Goal: Transaction & Acquisition: Subscribe to service/newsletter

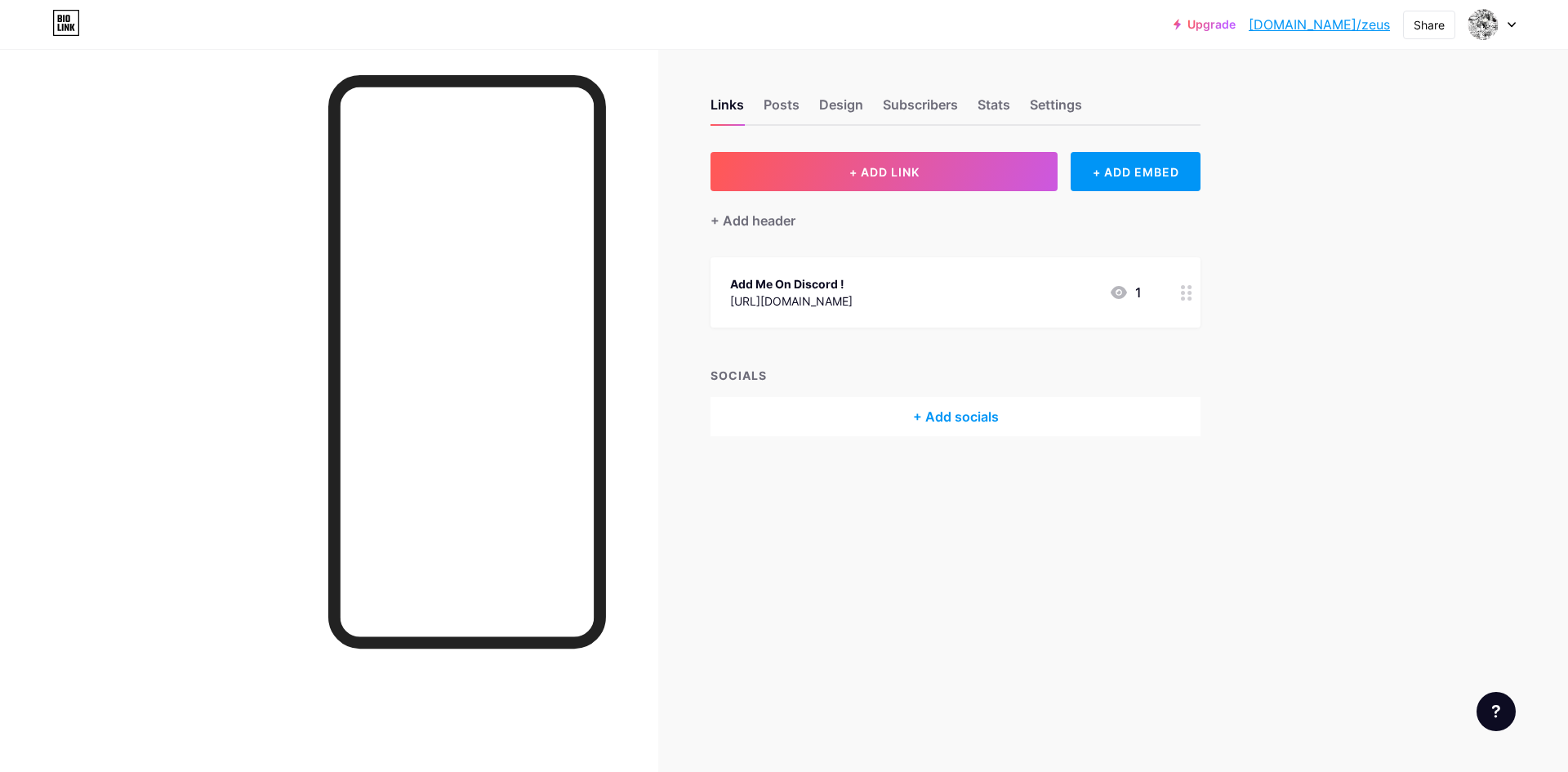
click at [1236, 24] on link "Upgrade" at bounding box center [1205, 24] width 63 height 13
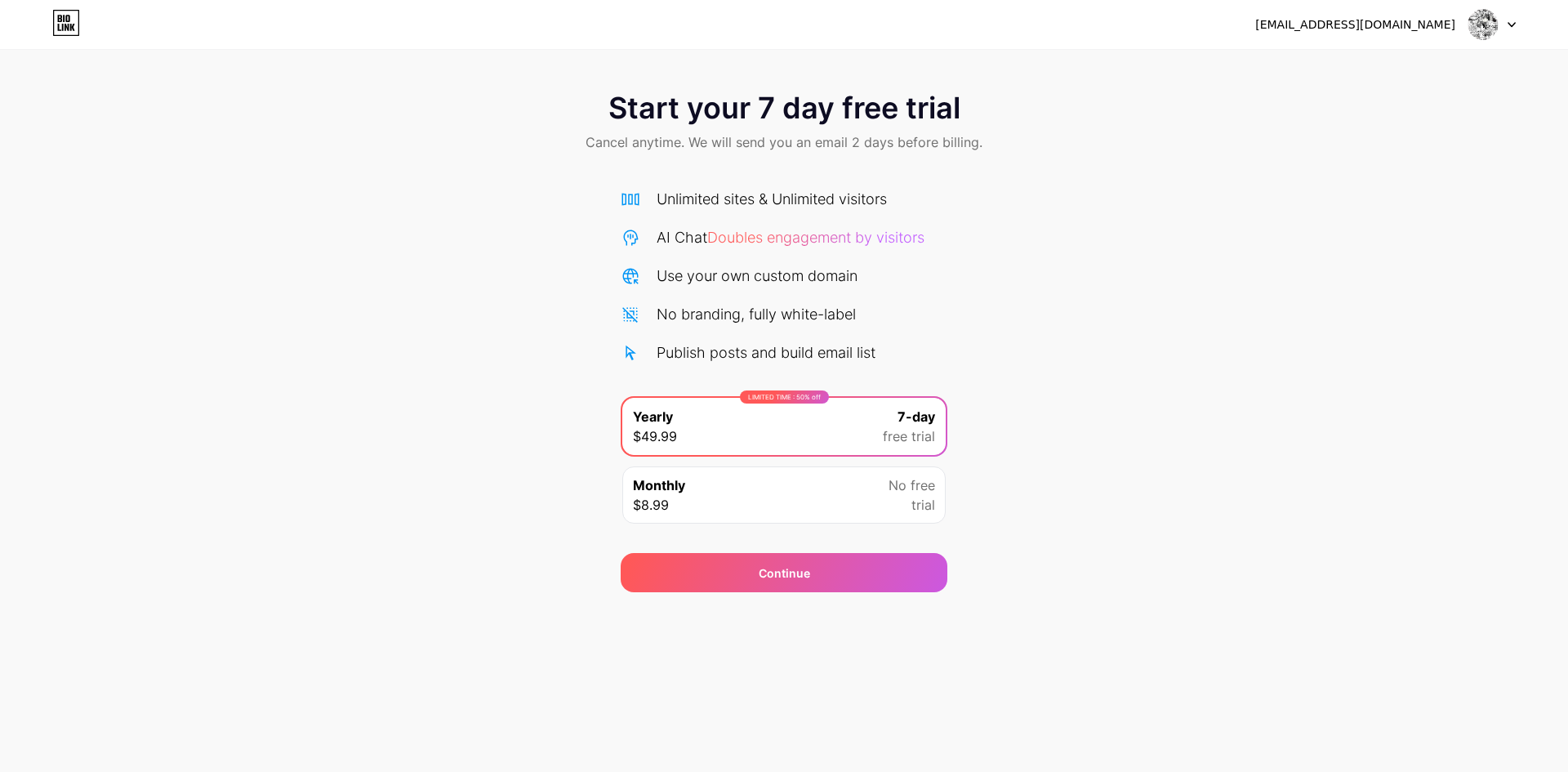
click at [1521, 27] on div "[EMAIL_ADDRESS][DOMAIN_NAME] Logout" at bounding box center [784, 25] width 1568 height 30
click at [1505, 26] on div at bounding box center [1493, 25] width 48 height 30
click at [1458, 60] on li "Logout" at bounding box center [1413, 66] width 202 height 44
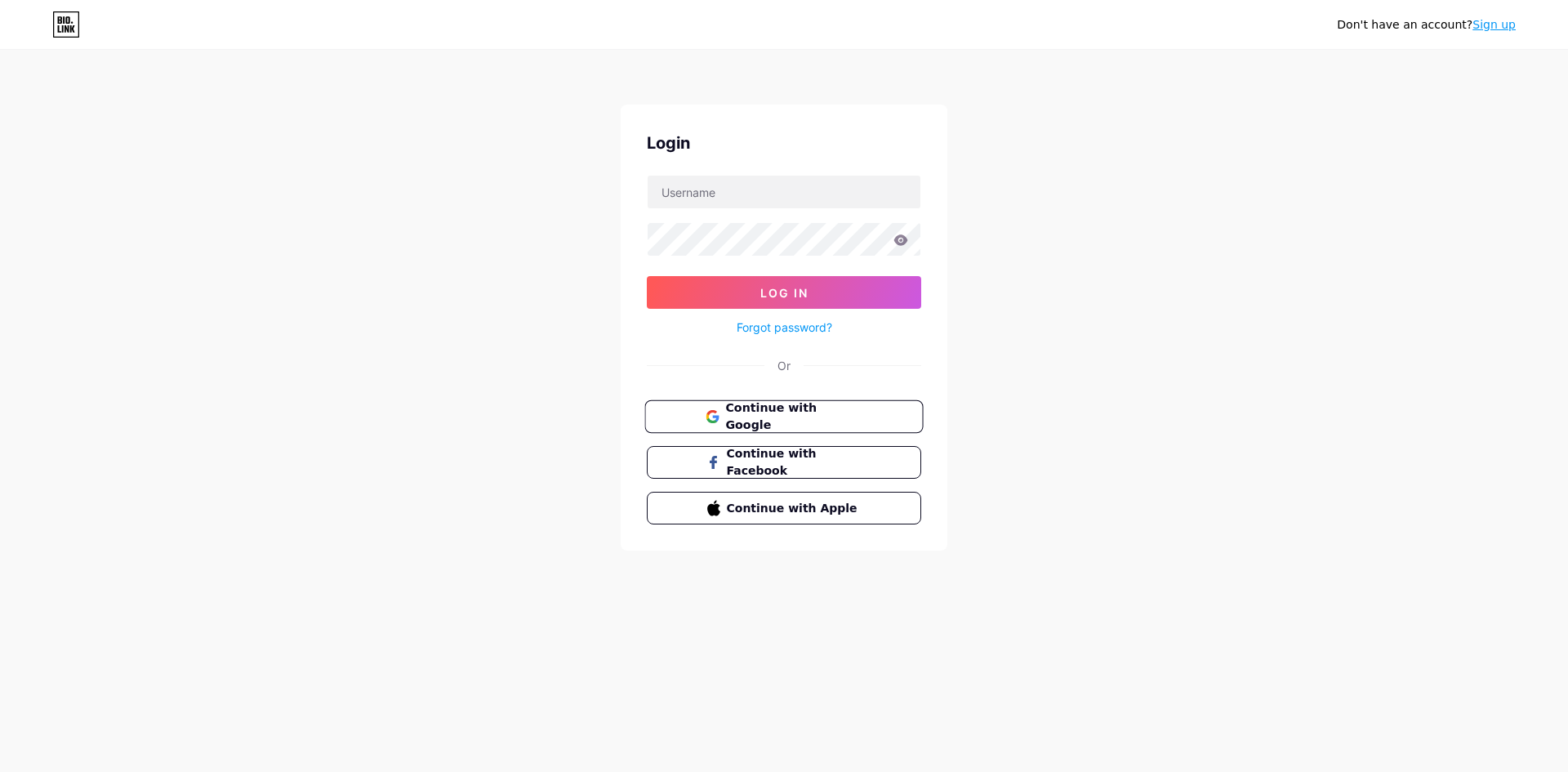
click at [754, 417] on span "Continue with Google" at bounding box center [793, 416] width 136 height 35
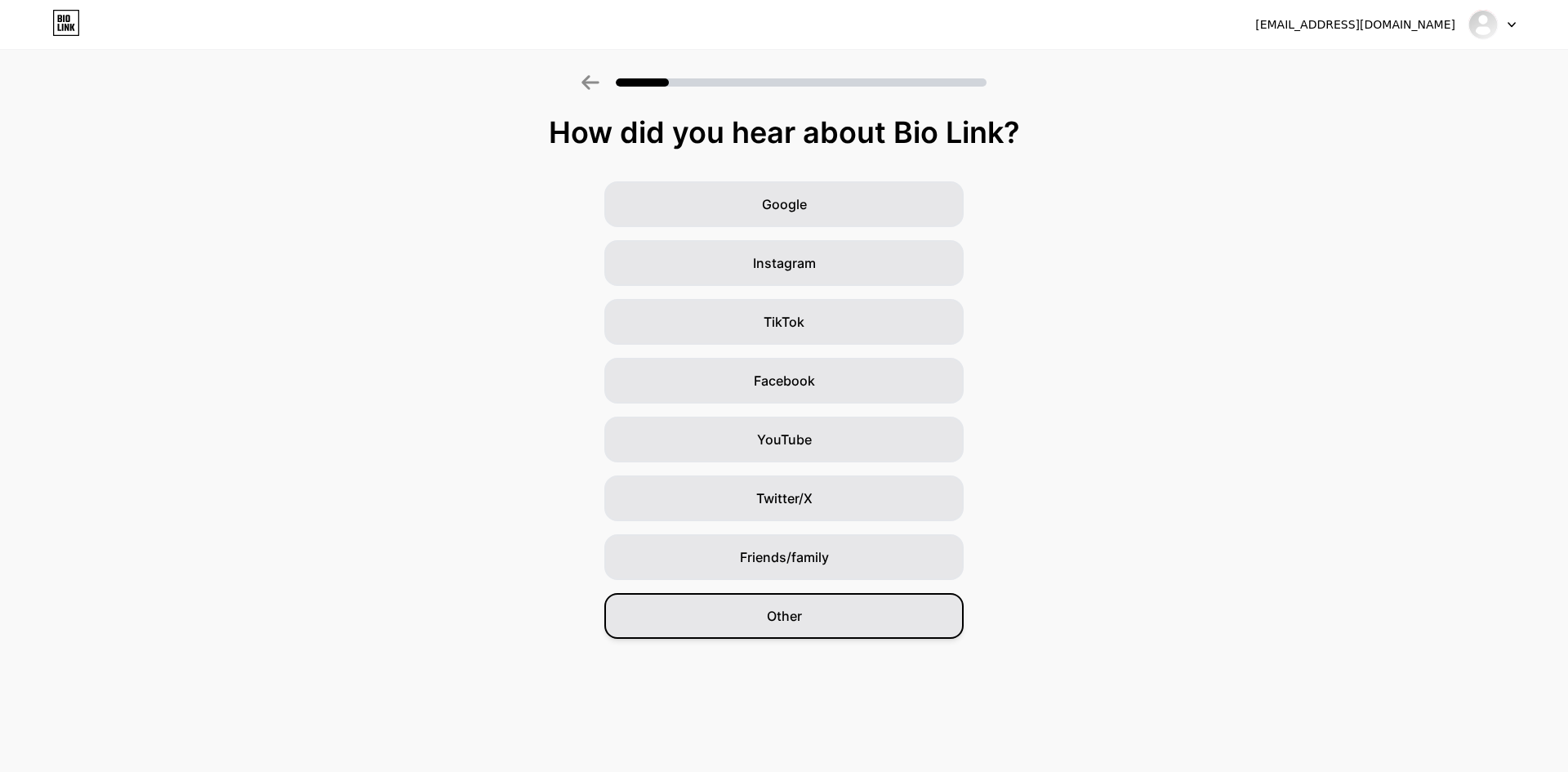
click at [700, 608] on div "Other" at bounding box center [784, 615] width 359 height 46
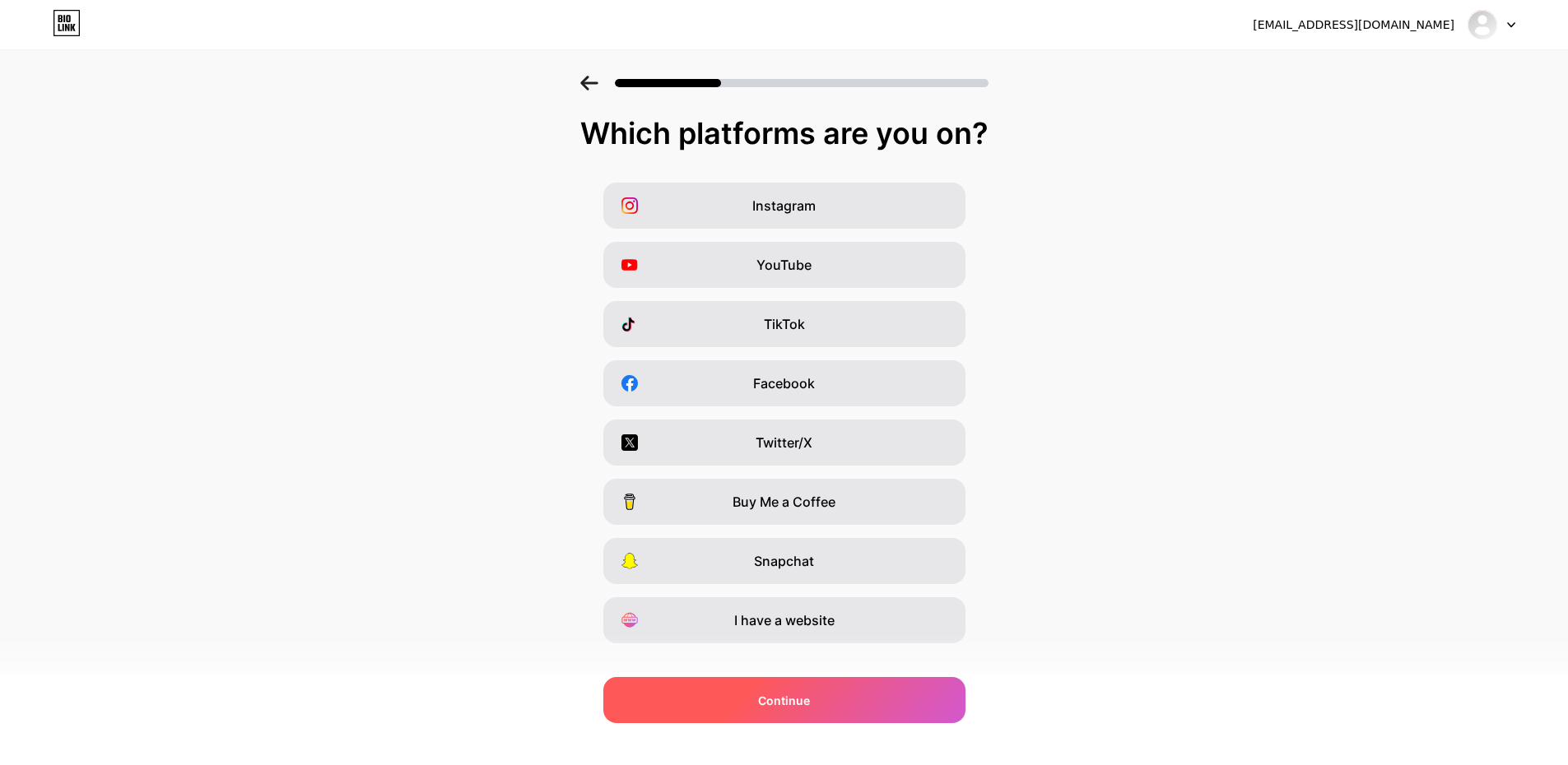
click at [718, 703] on div "Continue" at bounding box center [784, 700] width 362 height 46
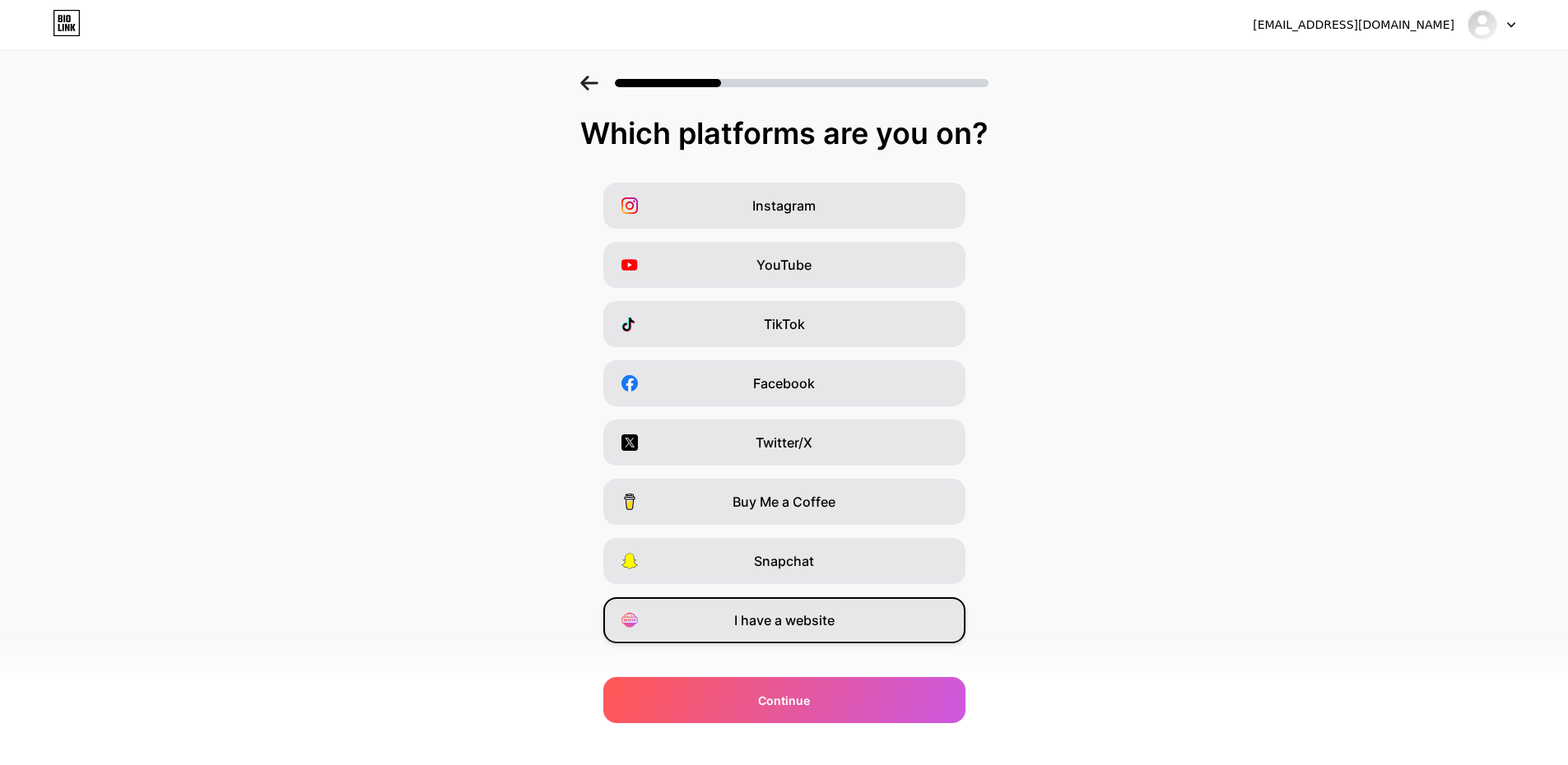
click at [694, 622] on div "I have a website" at bounding box center [784, 620] width 362 height 46
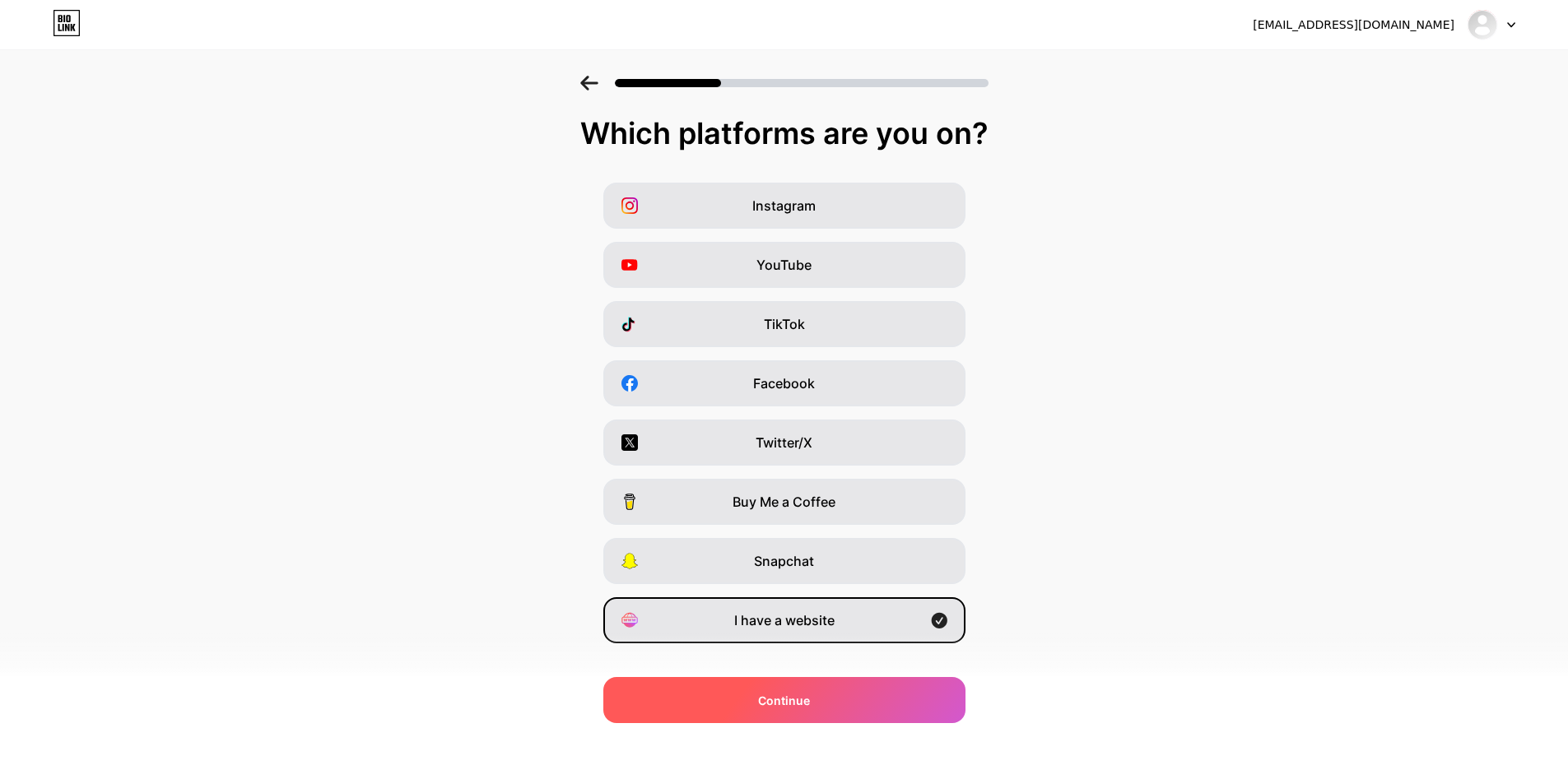
click at [690, 705] on div "Continue" at bounding box center [784, 700] width 362 height 46
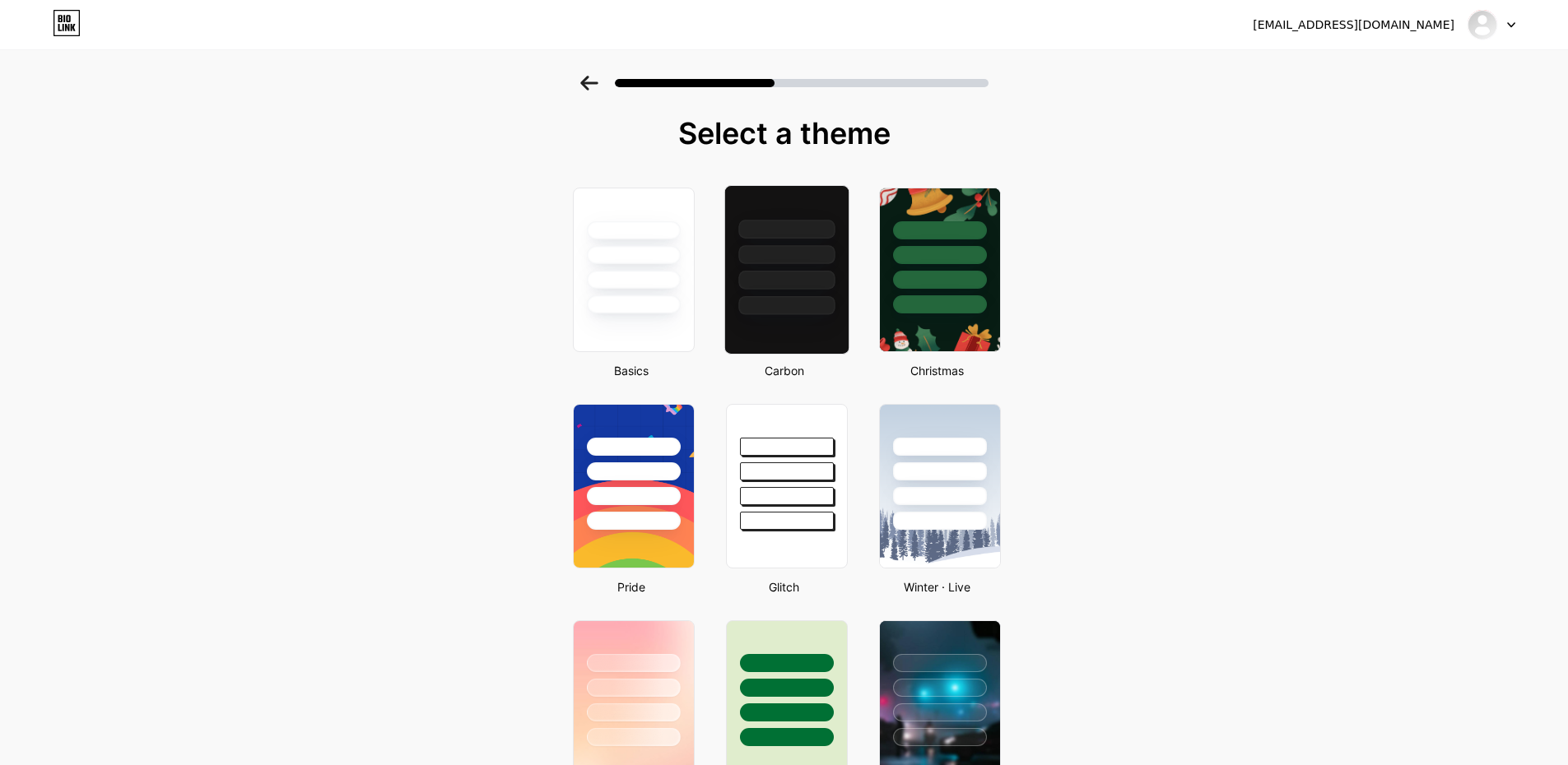
click at [749, 305] on div at bounding box center [786, 305] width 96 height 19
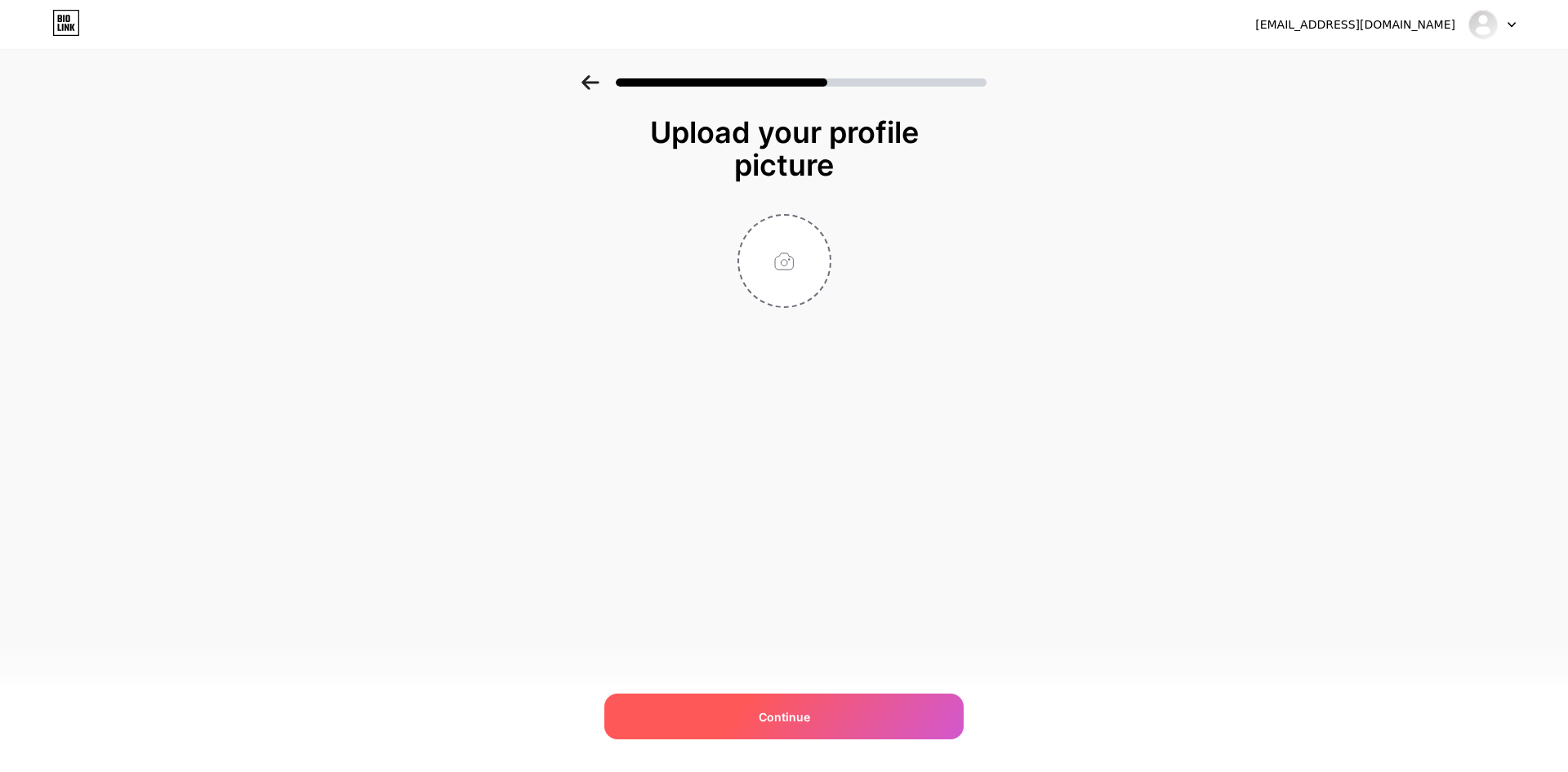
click at [704, 713] on div "Continue" at bounding box center [784, 716] width 359 height 46
click at [782, 717] on span "Continue" at bounding box center [785, 715] width 52 height 17
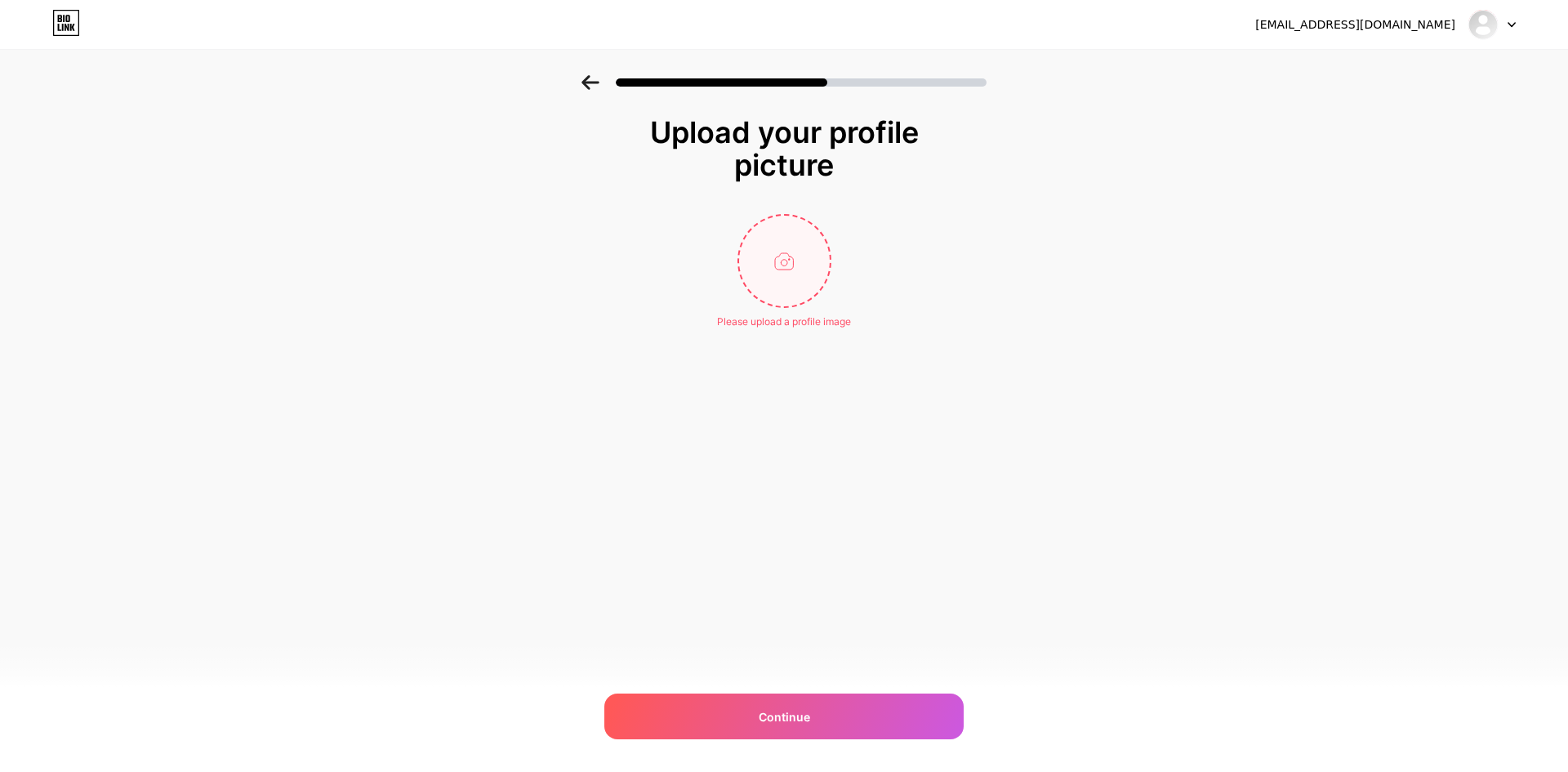
click at [772, 254] on input "file" at bounding box center [784, 260] width 90 height 90
type input "C:\fakepath\Screenshot 2025-10-13 000736.png"
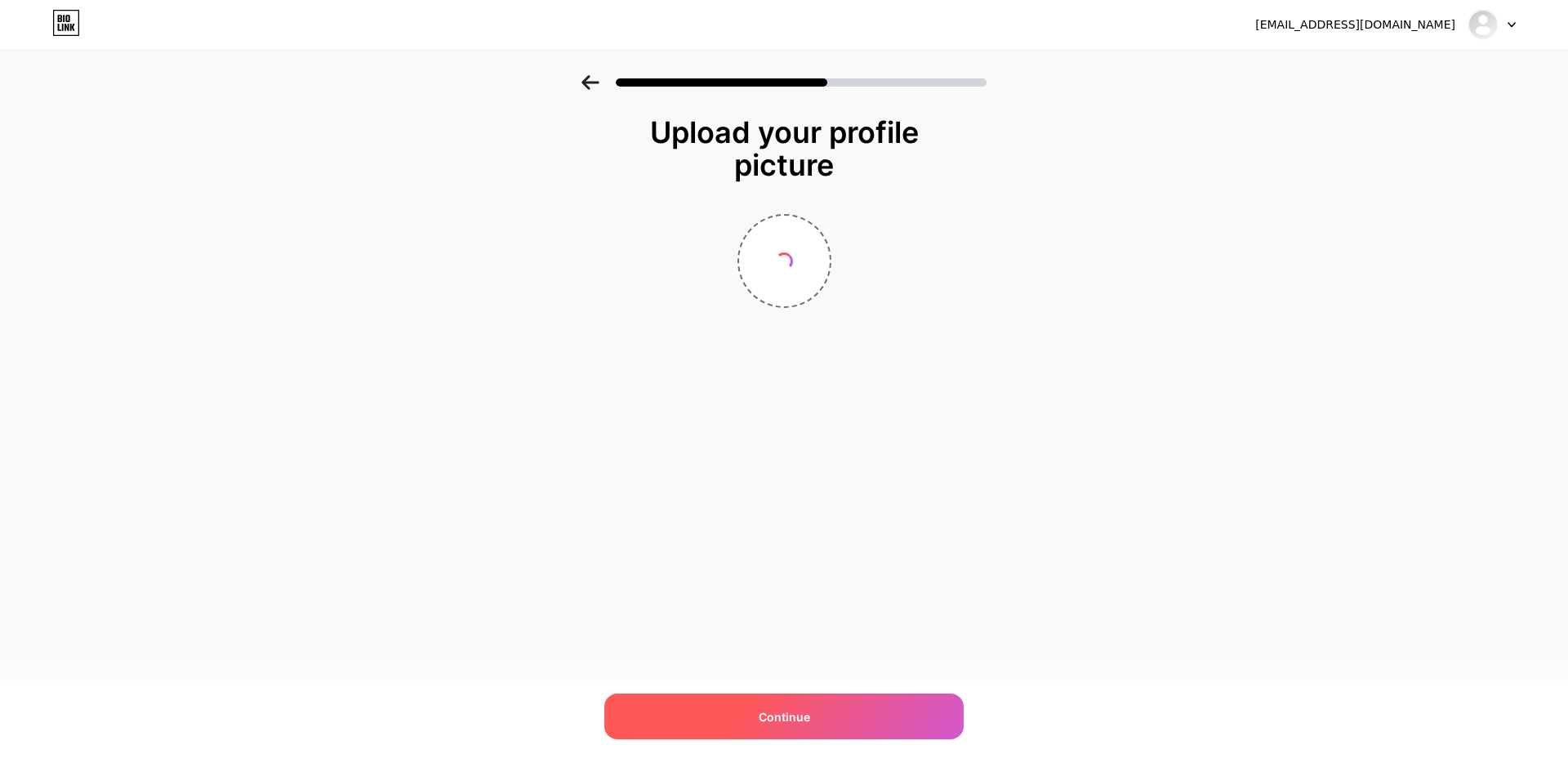
click at [711, 714] on div "Continue" at bounding box center [784, 716] width 359 height 46
click at [707, 712] on div "Continue" at bounding box center [784, 716] width 359 height 46
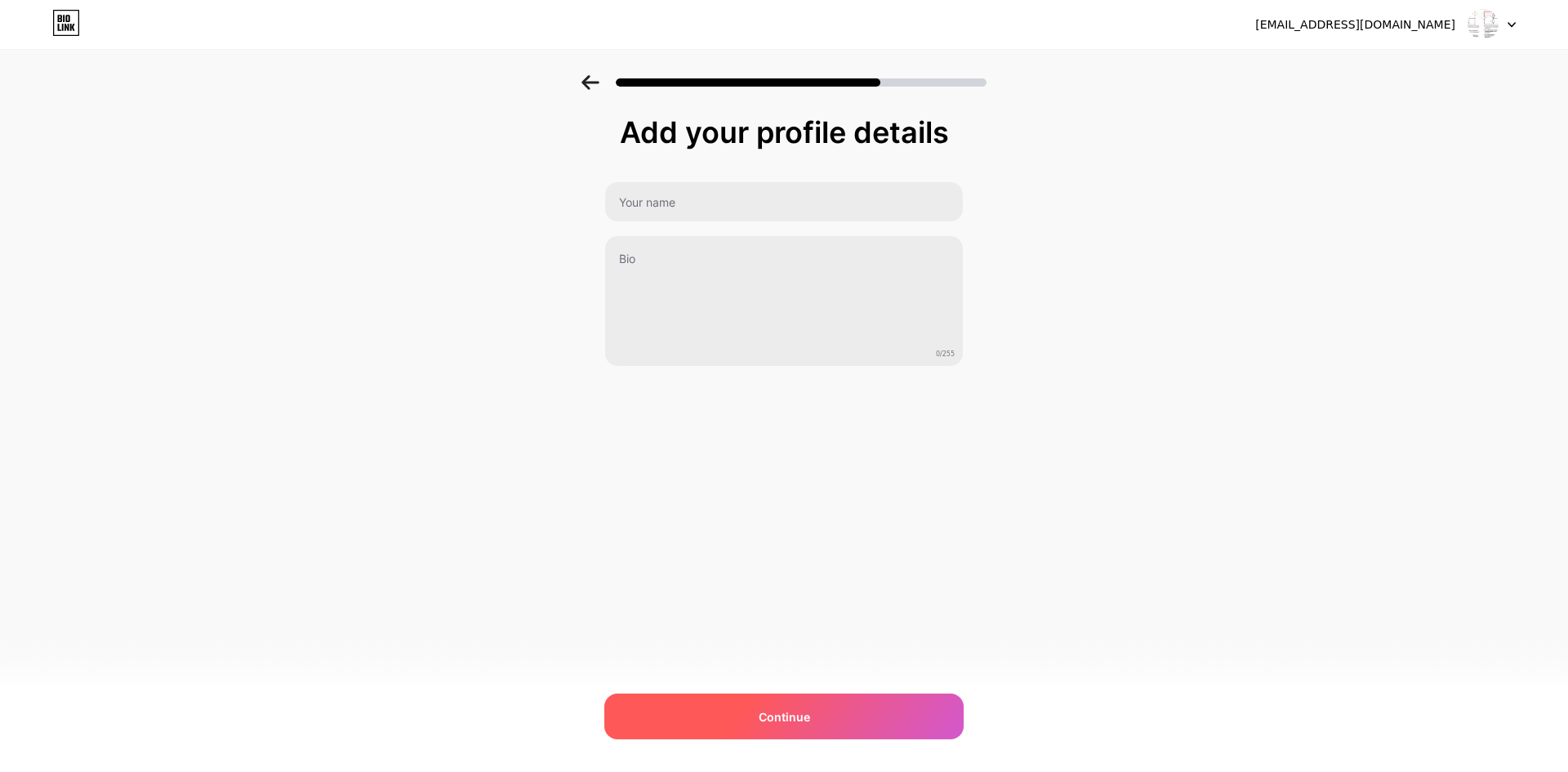
click at [682, 728] on div "Continue" at bounding box center [784, 716] width 359 height 46
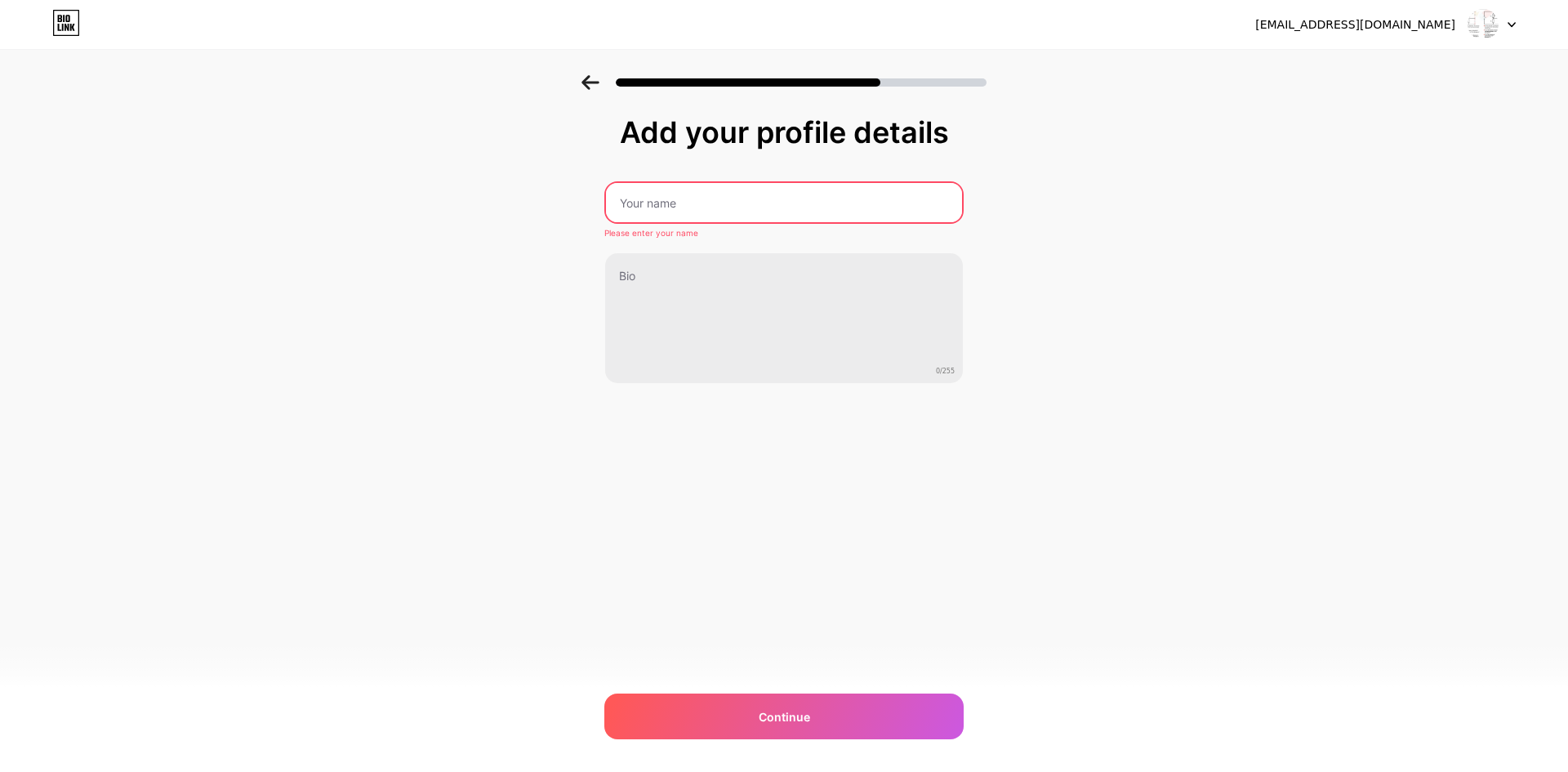
click at [644, 207] on input "text" at bounding box center [784, 202] width 356 height 40
click at [681, 196] on input "text" at bounding box center [784, 202] width 359 height 40
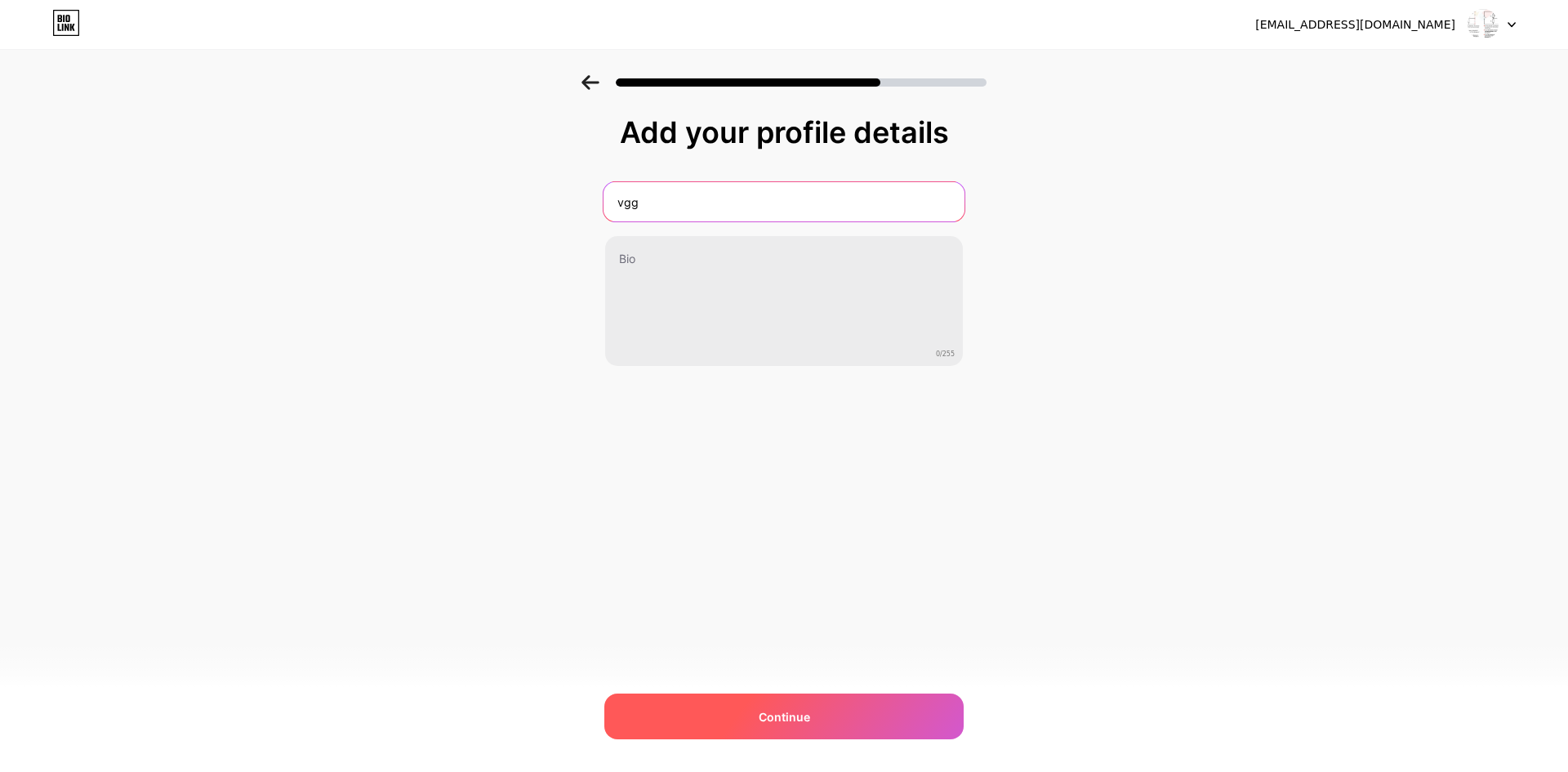
type input "vgg"
click at [729, 709] on div "Continue" at bounding box center [784, 716] width 359 height 46
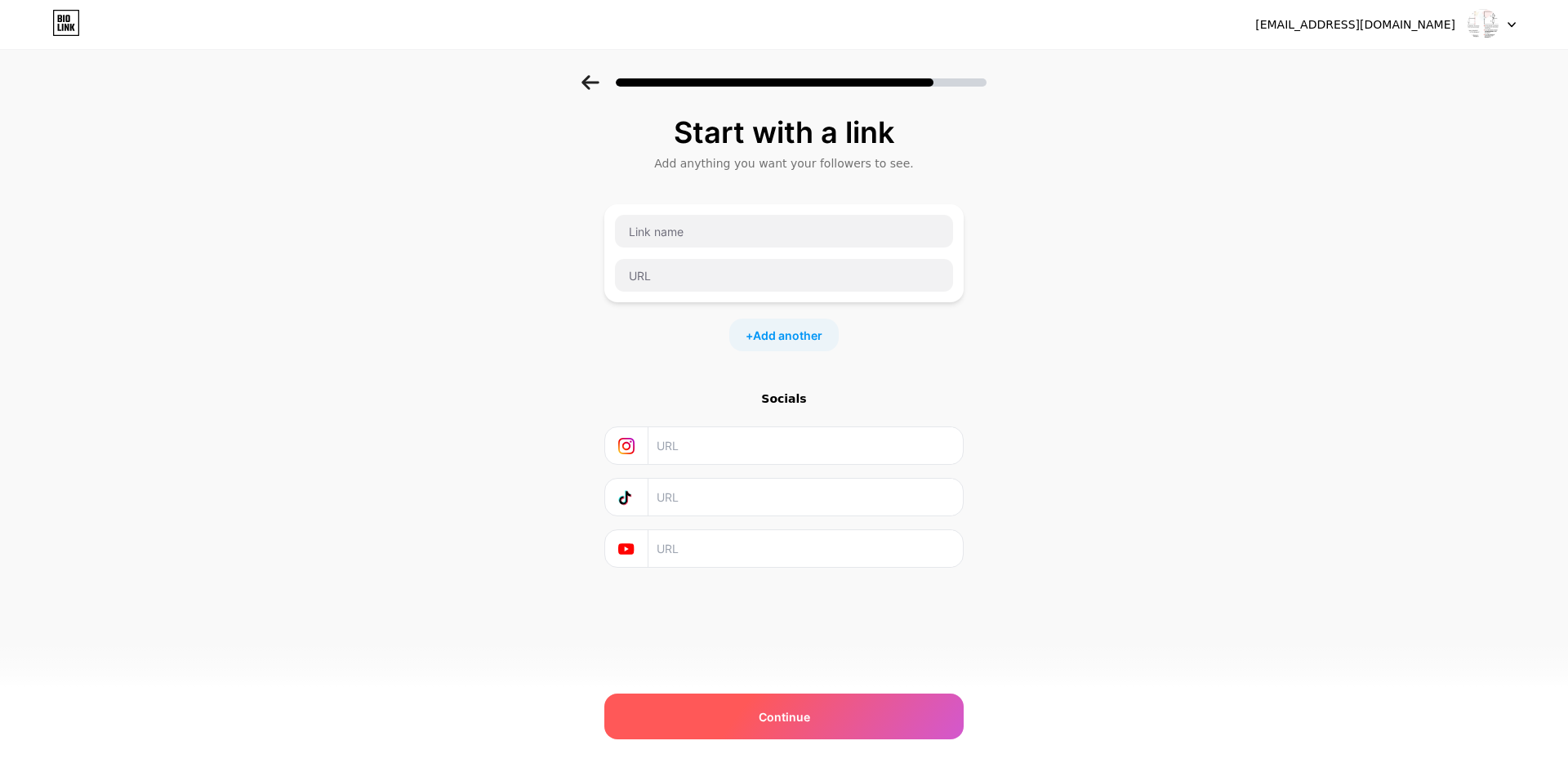
click at [762, 715] on span "Continue" at bounding box center [785, 715] width 52 height 17
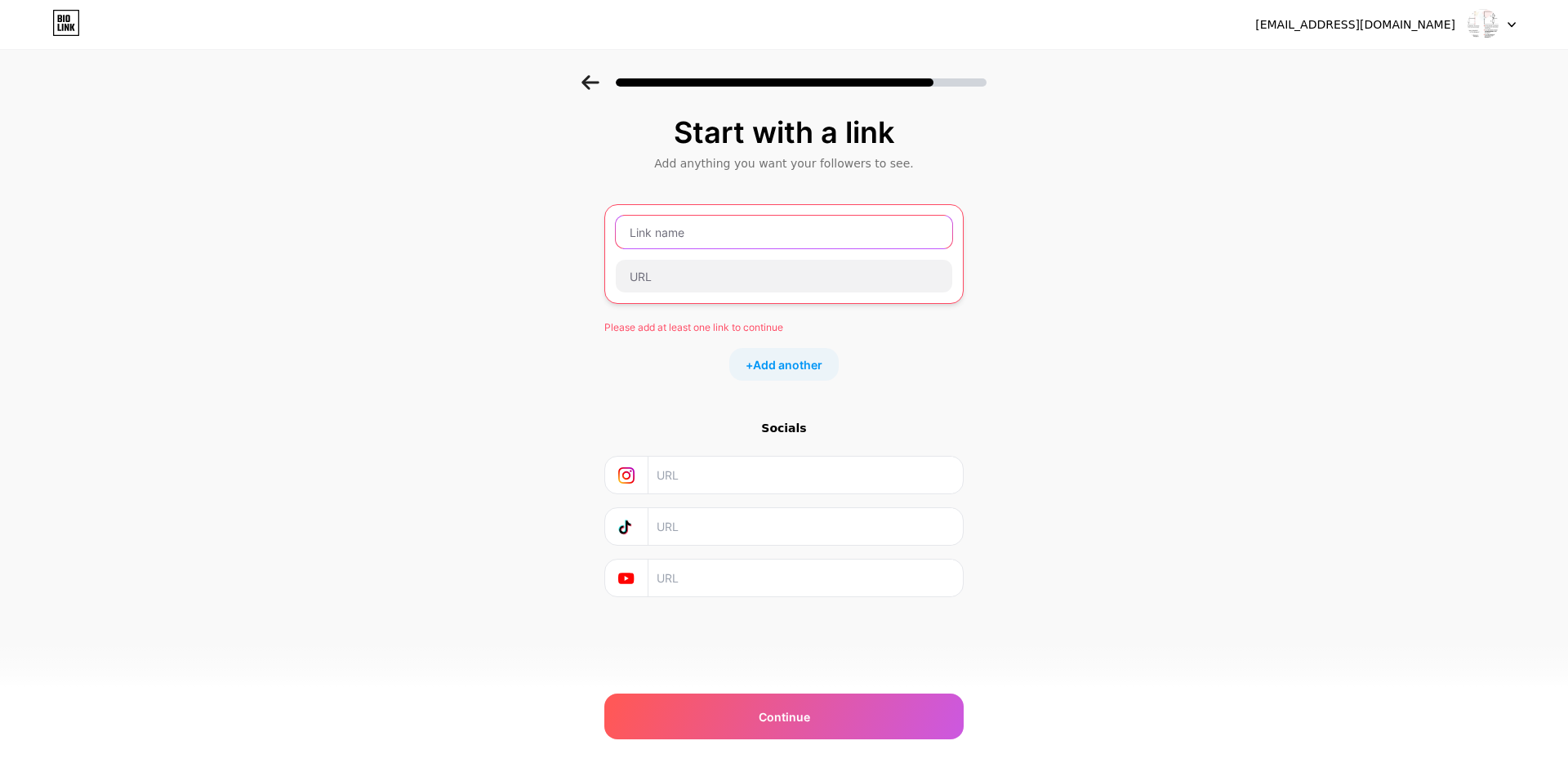
click at [689, 229] on input "text" at bounding box center [783, 231] width 336 height 33
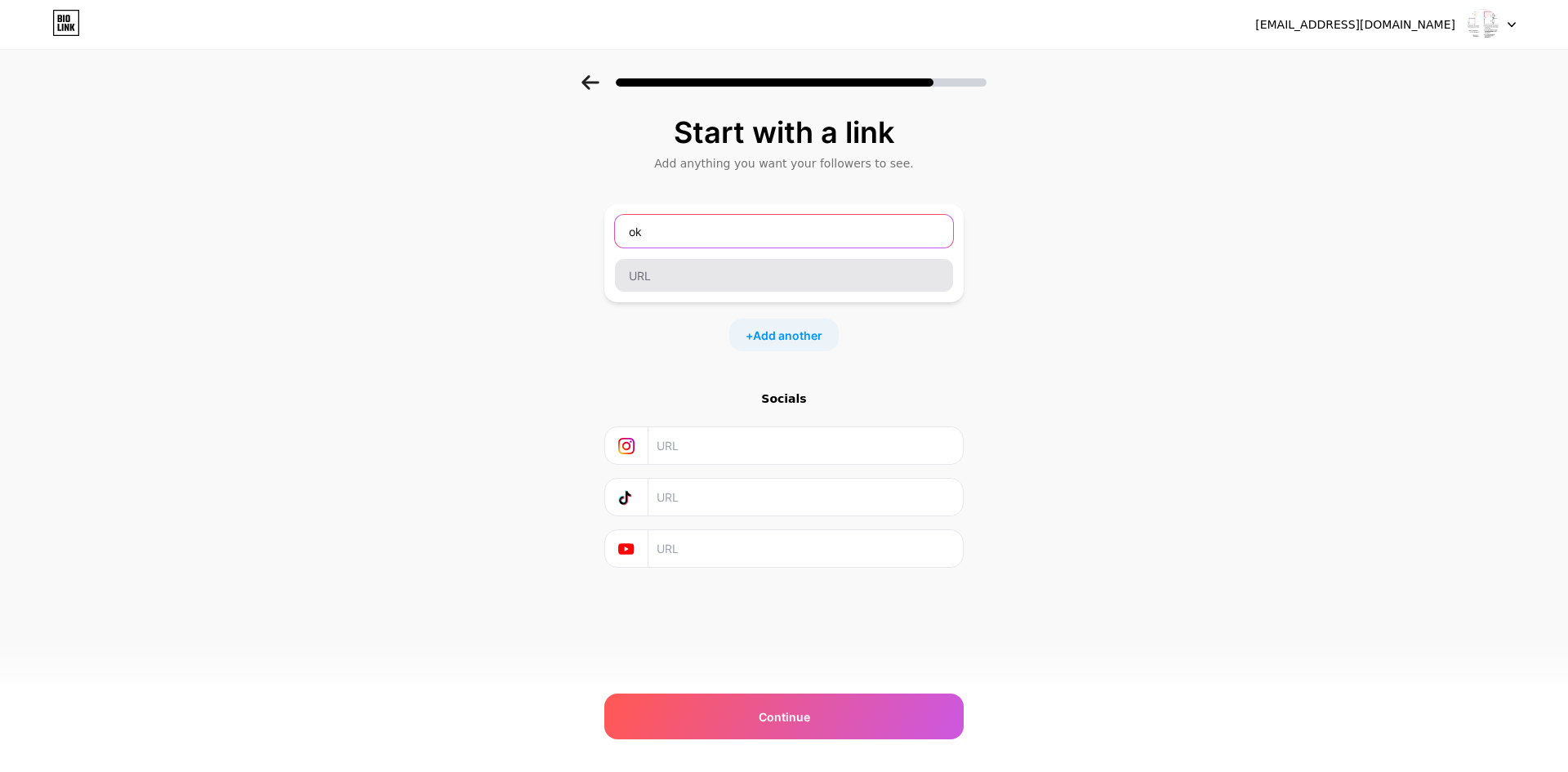
type input "ok"
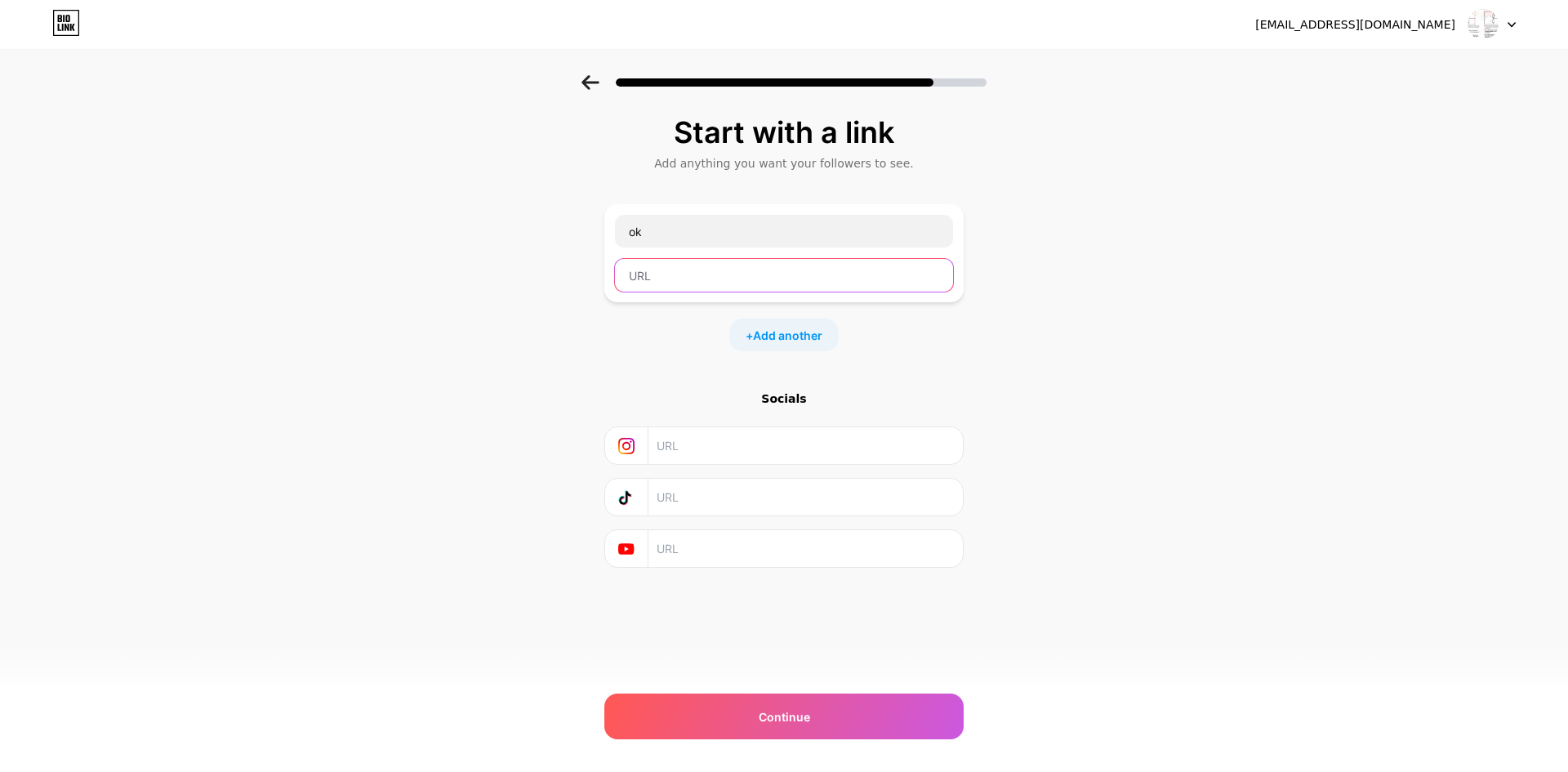
click at [662, 277] on input "text" at bounding box center [784, 275] width 338 height 33
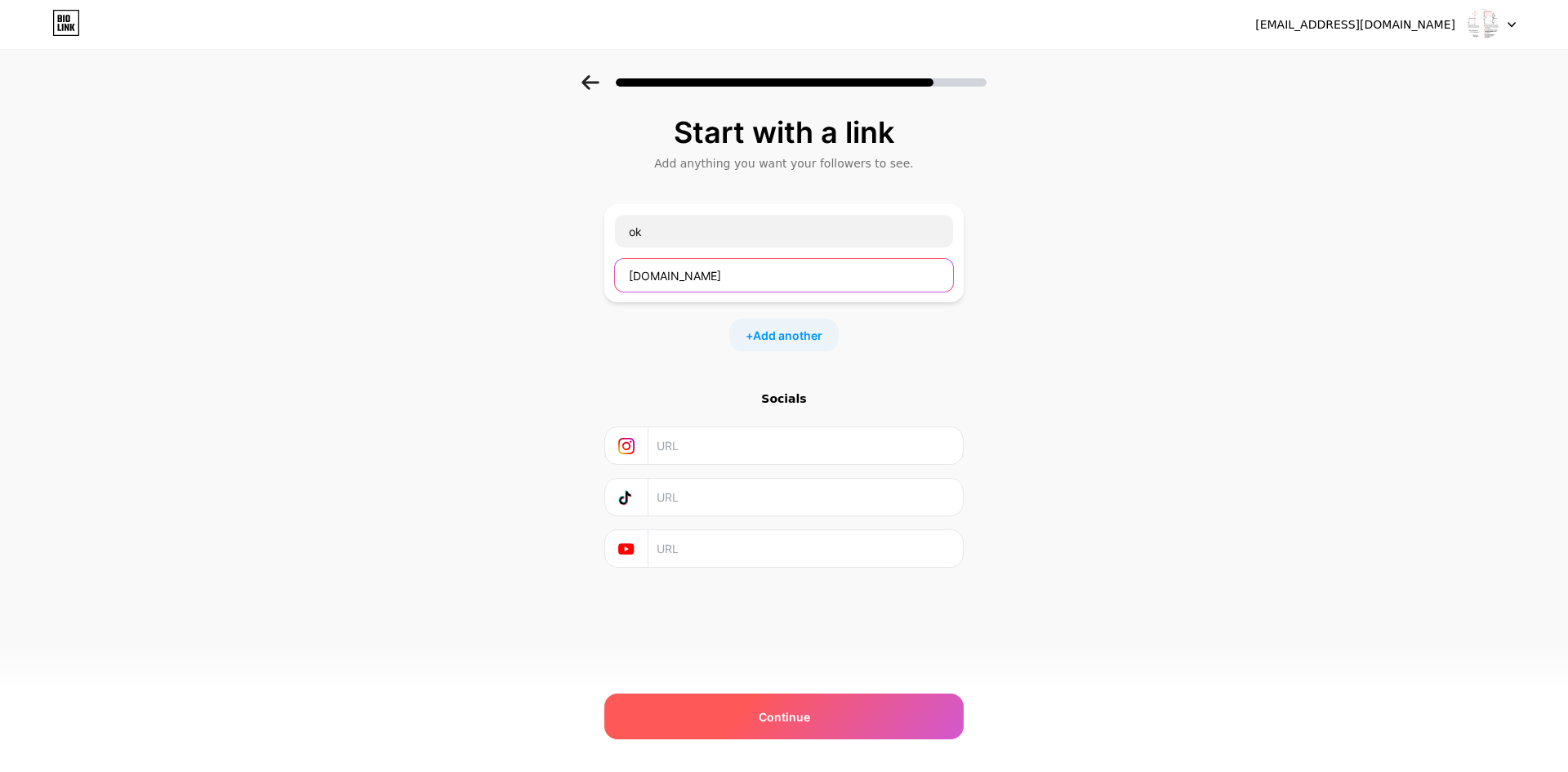
type input "ok.com"
click at [779, 735] on div "Continue" at bounding box center [784, 716] width 359 height 46
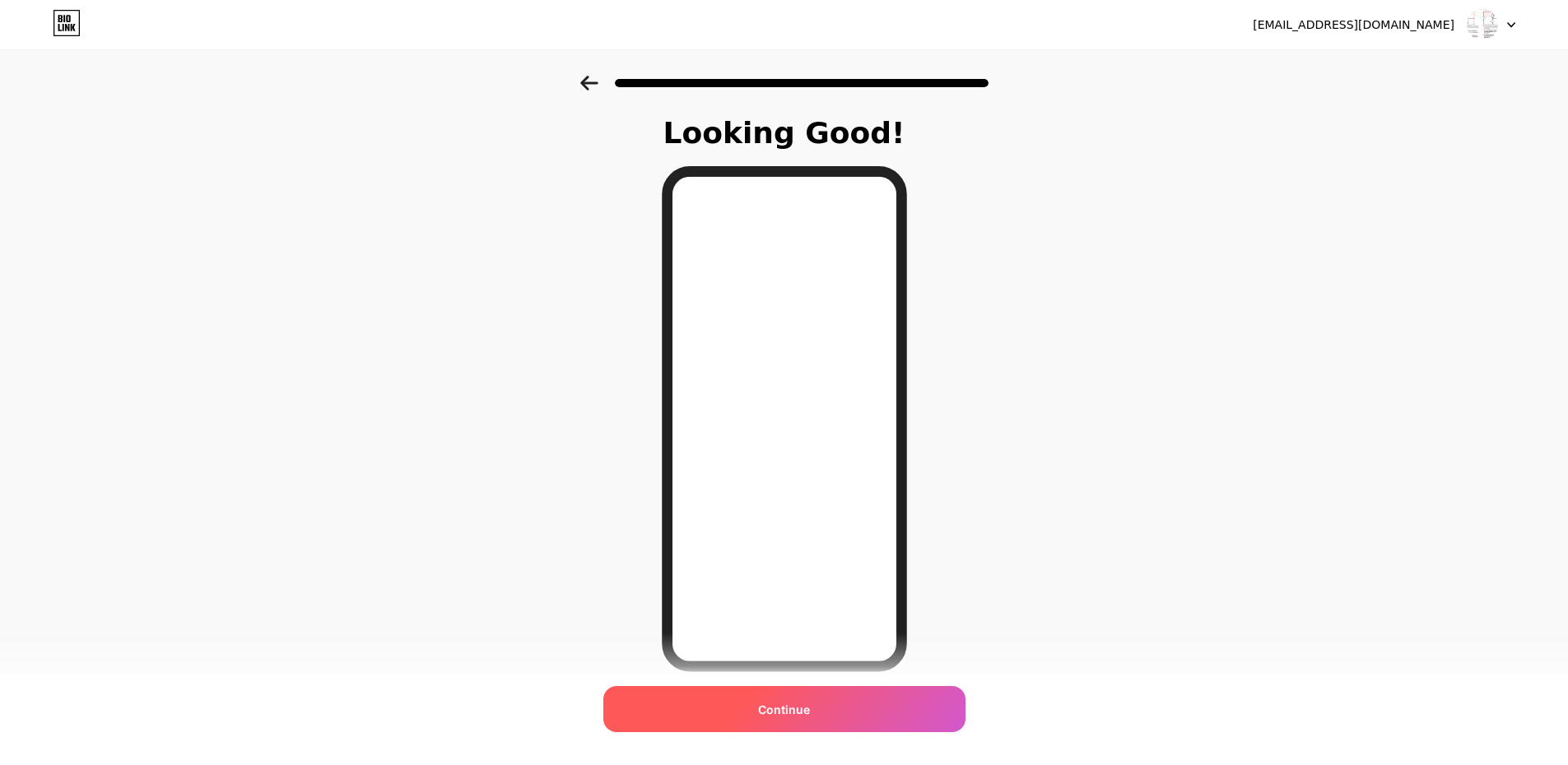
click at [737, 711] on div "Continue" at bounding box center [784, 709] width 362 height 46
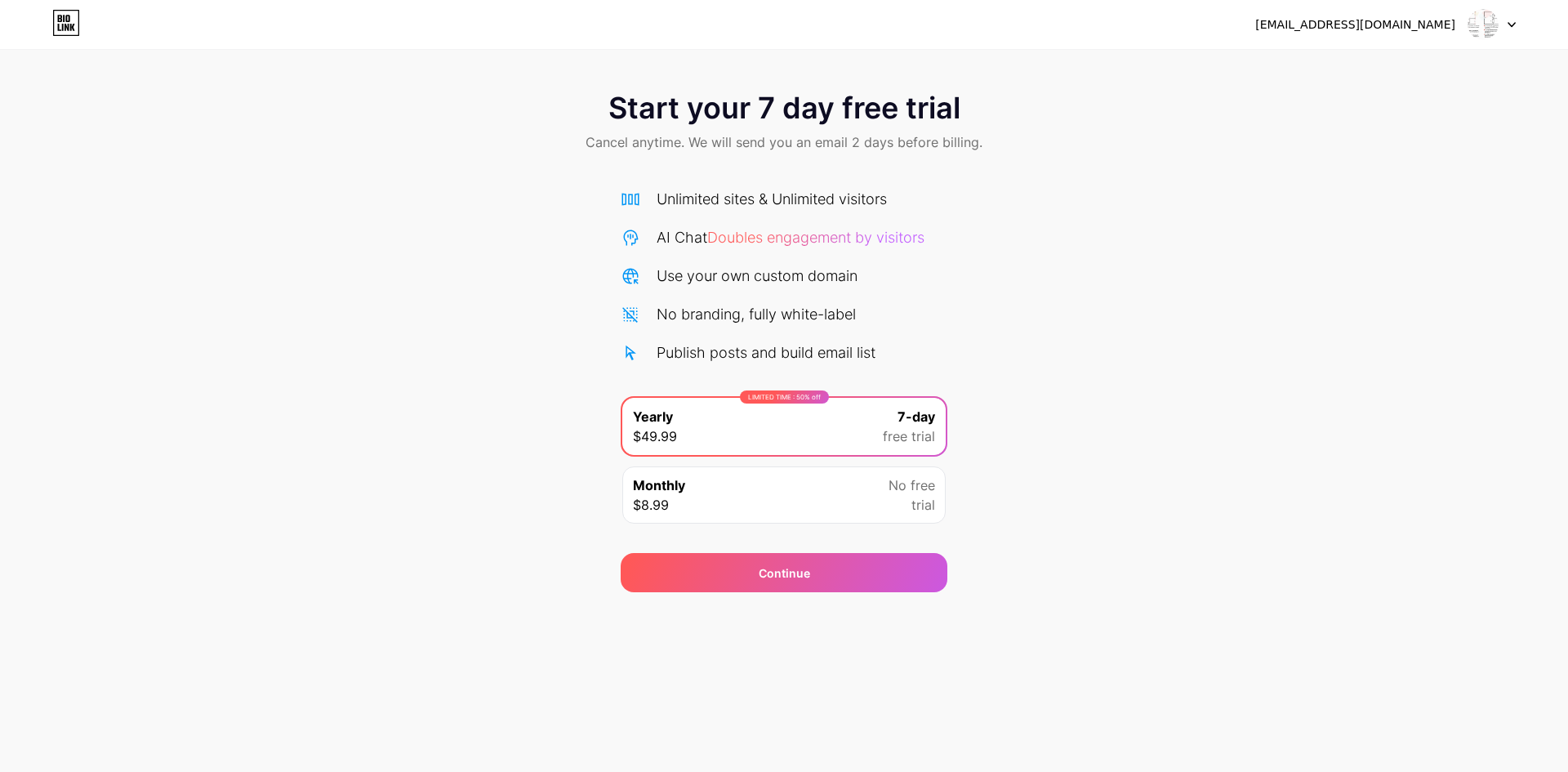
click at [745, 519] on div "Monthly $8.99 No free trial" at bounding box center [784, 495] width 324 height 58
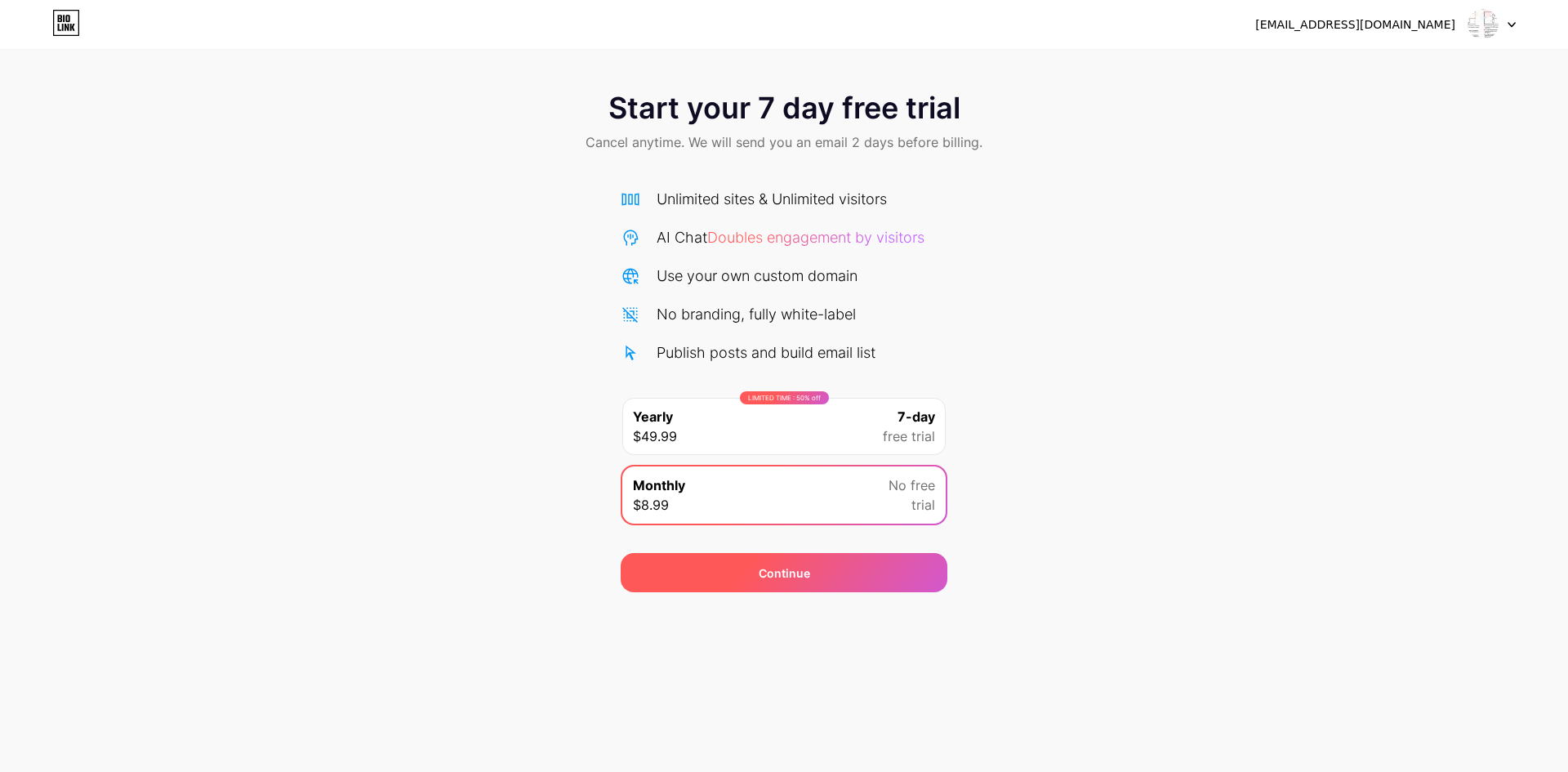
click at [729, 573] on div "Continue" at bounding box center [783, 573] width 327 height 40
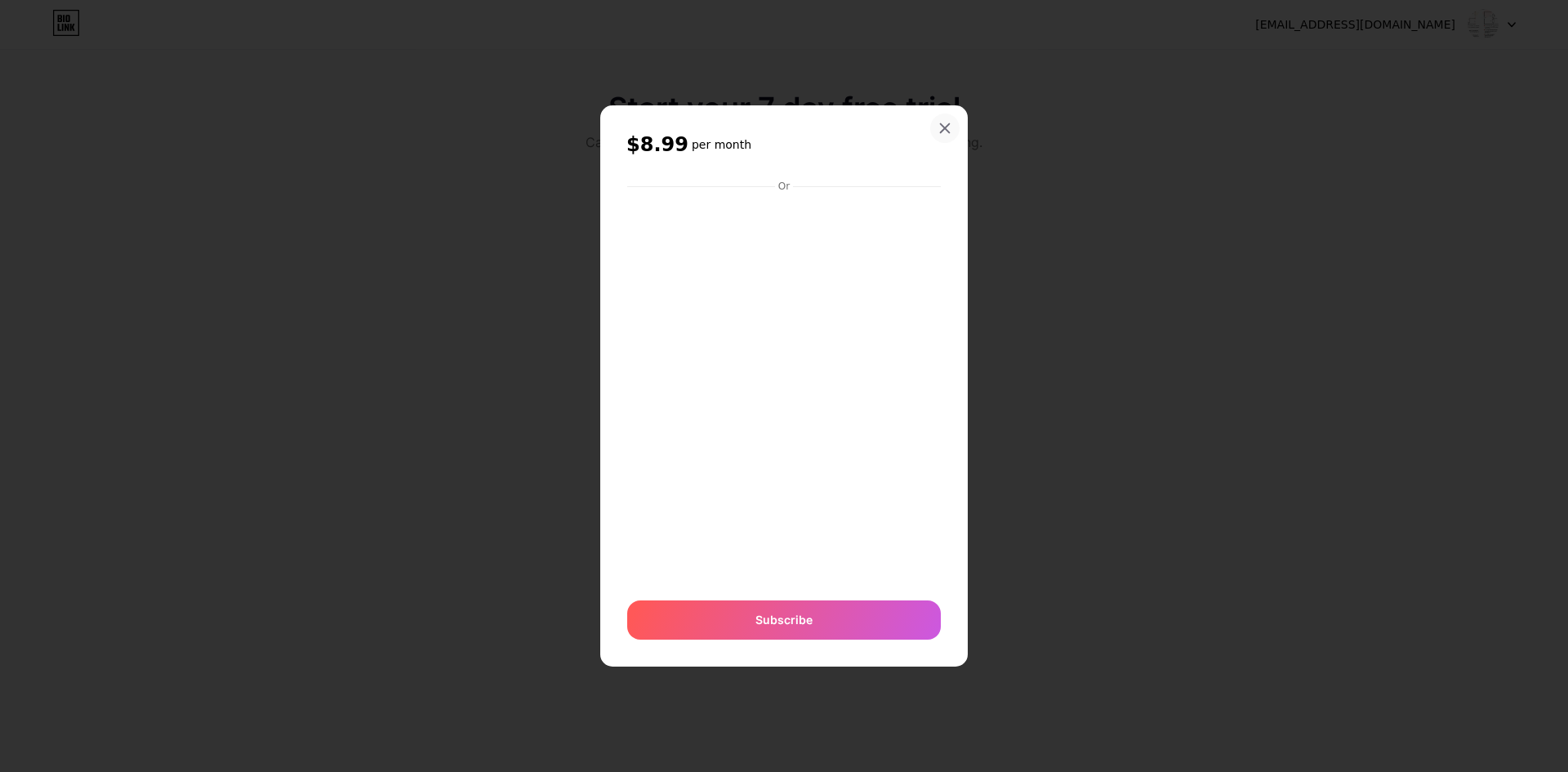
click at [935, 127] on div at bounding box center [945, 128] width 30 height 30
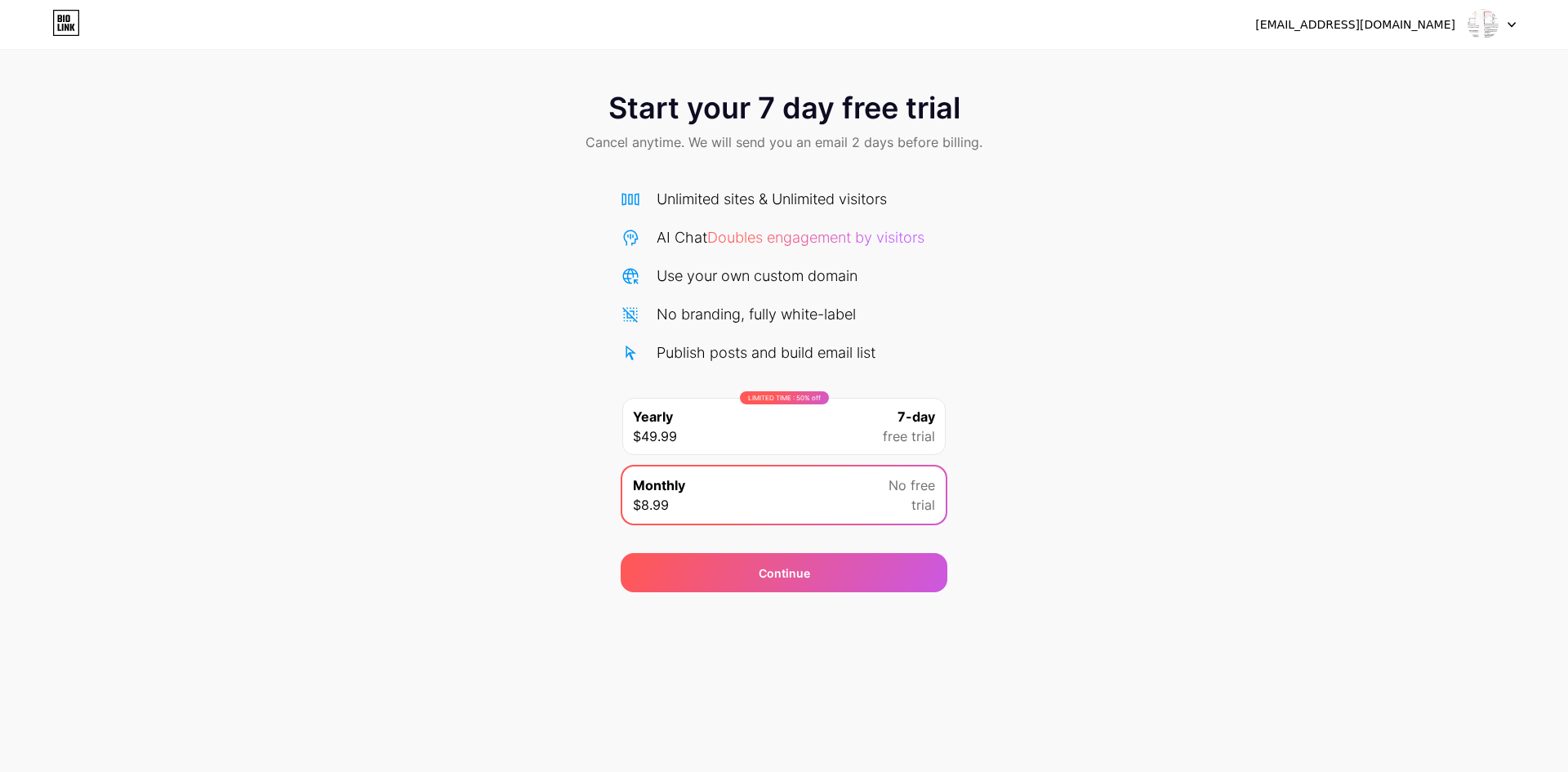
click at [686, 429] on div "LIMITED TIME : 50% off Yearly $49.99 7-day free trial" at bounding box center [784, 427] width 324 height 58
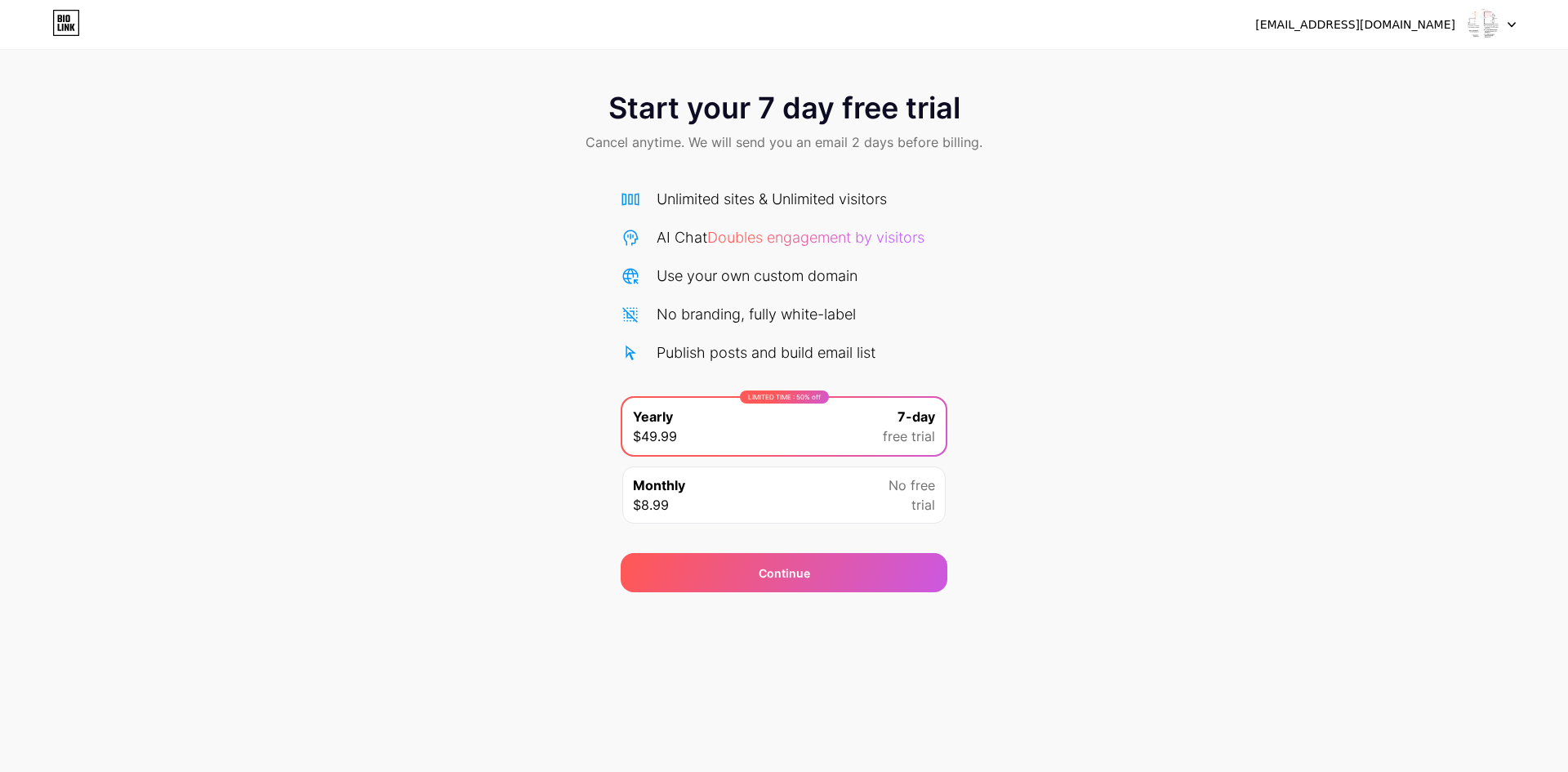
click at [692, 524] on div "Monthly $8.99 No free trial" at bounding box center [783, 494] width 327 height 61
click at [693, 510] on div "Monthly $8.99 No free trial" at bounding box center [784, 495] width 324 height 58
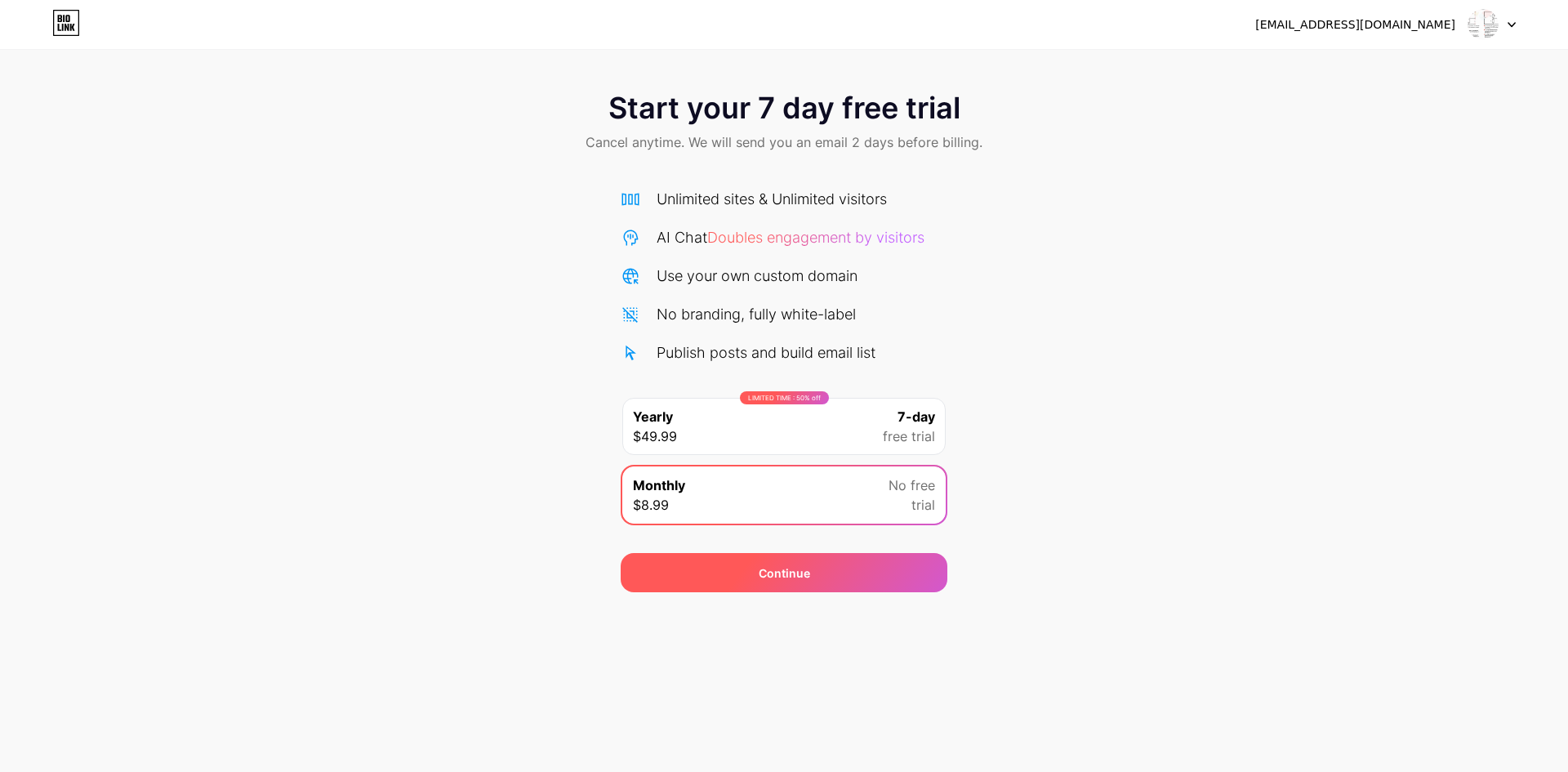
click at [673, 579] on div "Continue" at bounding box center [783, 573] width 327 height 40
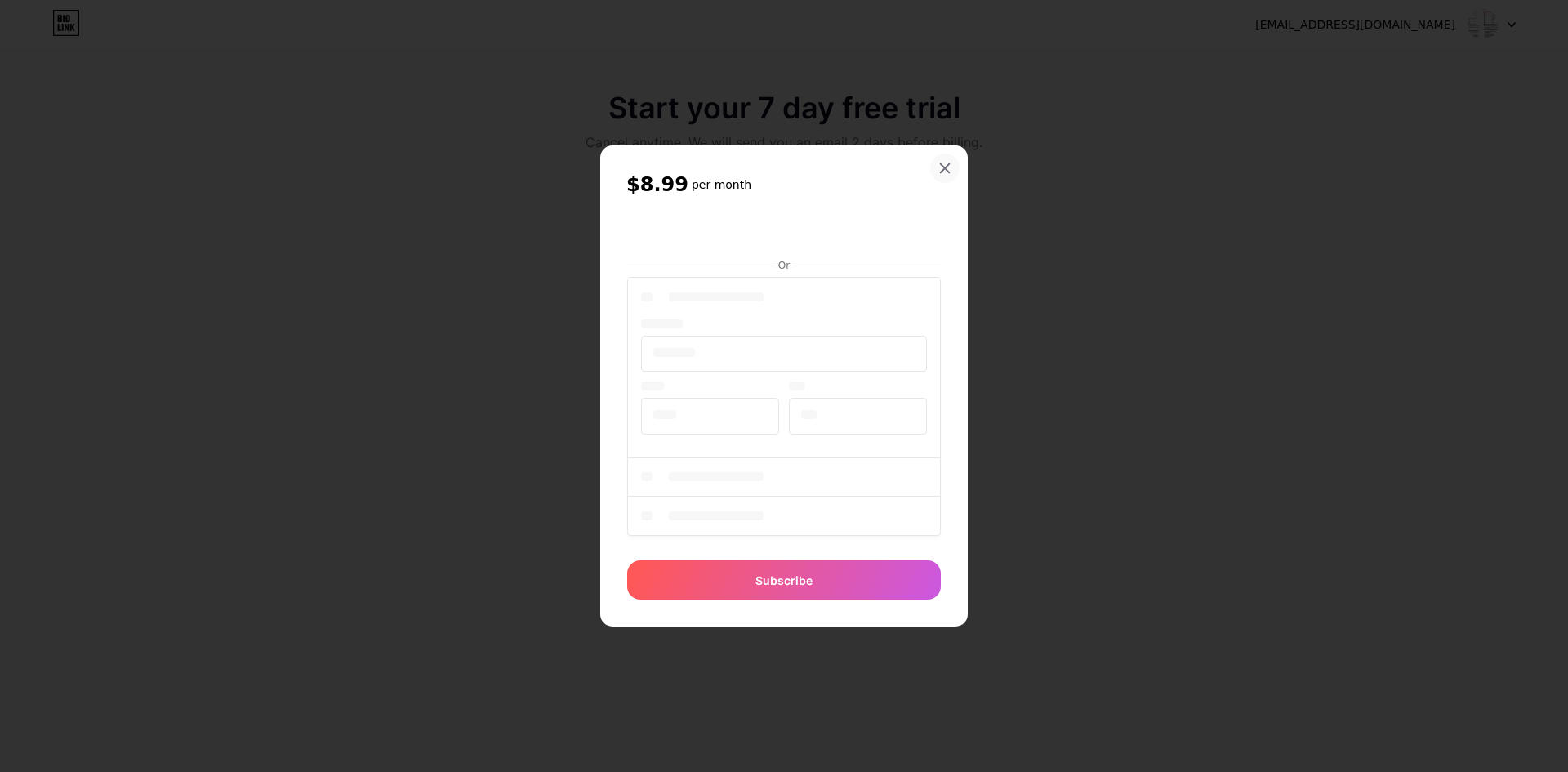
click at [945, 174] on div "$8.99 per month Or Subscribe" at bounding box center [784, 385] width 367 height 481
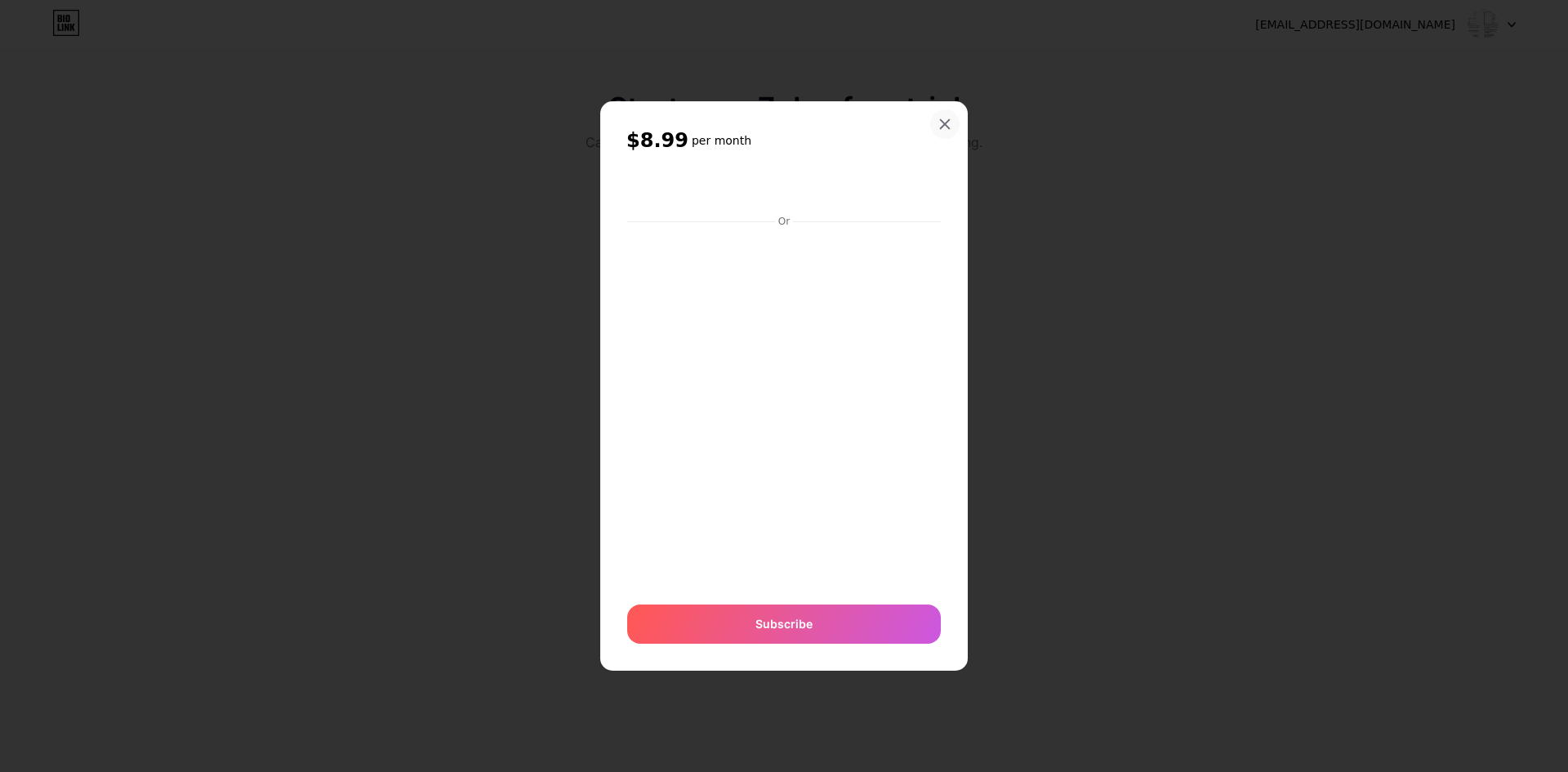
click at [943, 131] on div at bounding box center [945, 124] width 30 height 30
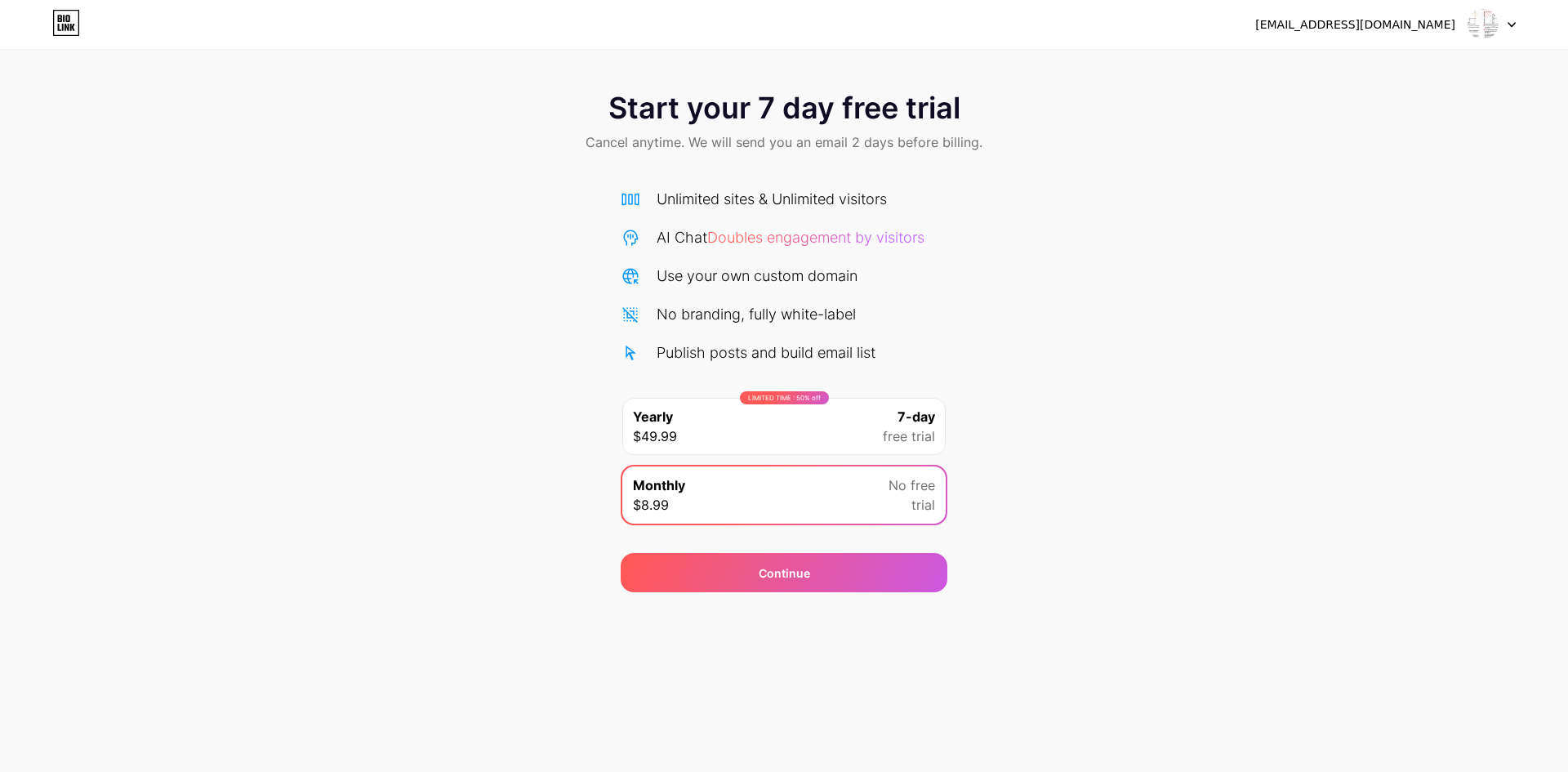
click at [943, 122] on span "Start your 7 day free trial" at bounding box center [784, 107] width 352 height 33
click at [941, 127] on div "Start your 7 day free trial Cancel anytime. We will send you an email 2 days be…" at bounding box center [784, 123] width 1568 height 96
click at [407, 160] on div "Start your 7 day free trial Cancel anytime. We will send you an email 2 days be…" at bounding box center [784, 123] width 1568 height 96
click at [1437, 37] on div "carposterbangladesh@gmail.com" at bounding box center [1385, 25] width 261 height 30
click at [1433, 25] on div "carposterbangladesh@gmail.com" at bounding box center [1356, 24] width 200 height 17
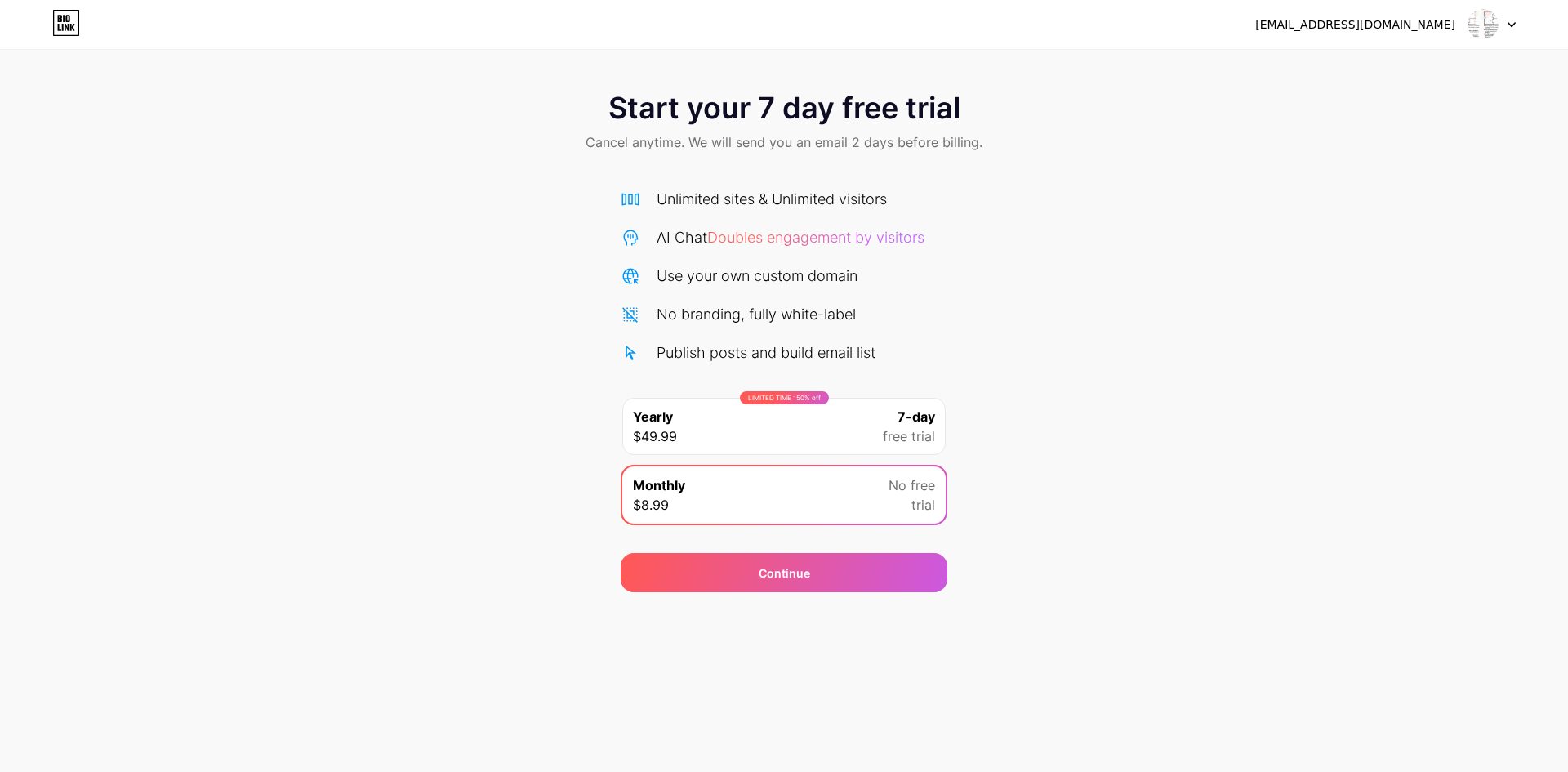
click at [1495, 27] on img at bounding box center [1483, 24] width 31 height 31
click at [724, 78] on div "Start your 7 day free trial Cancel anytime. We will send you an email 2 days be…" at bounding box center [784, 123] width 1568 height 96
drag, startPoint x: 552, startPoint y: 94, endPoint x: 1064, endPoint y: 96, distance: 512.0
click at [1064, 96] on div "Start your 7 day free trial Cancel anytime. We will send you an email 2 days be…" at bounding box center [784, 123] width 1568 height 96
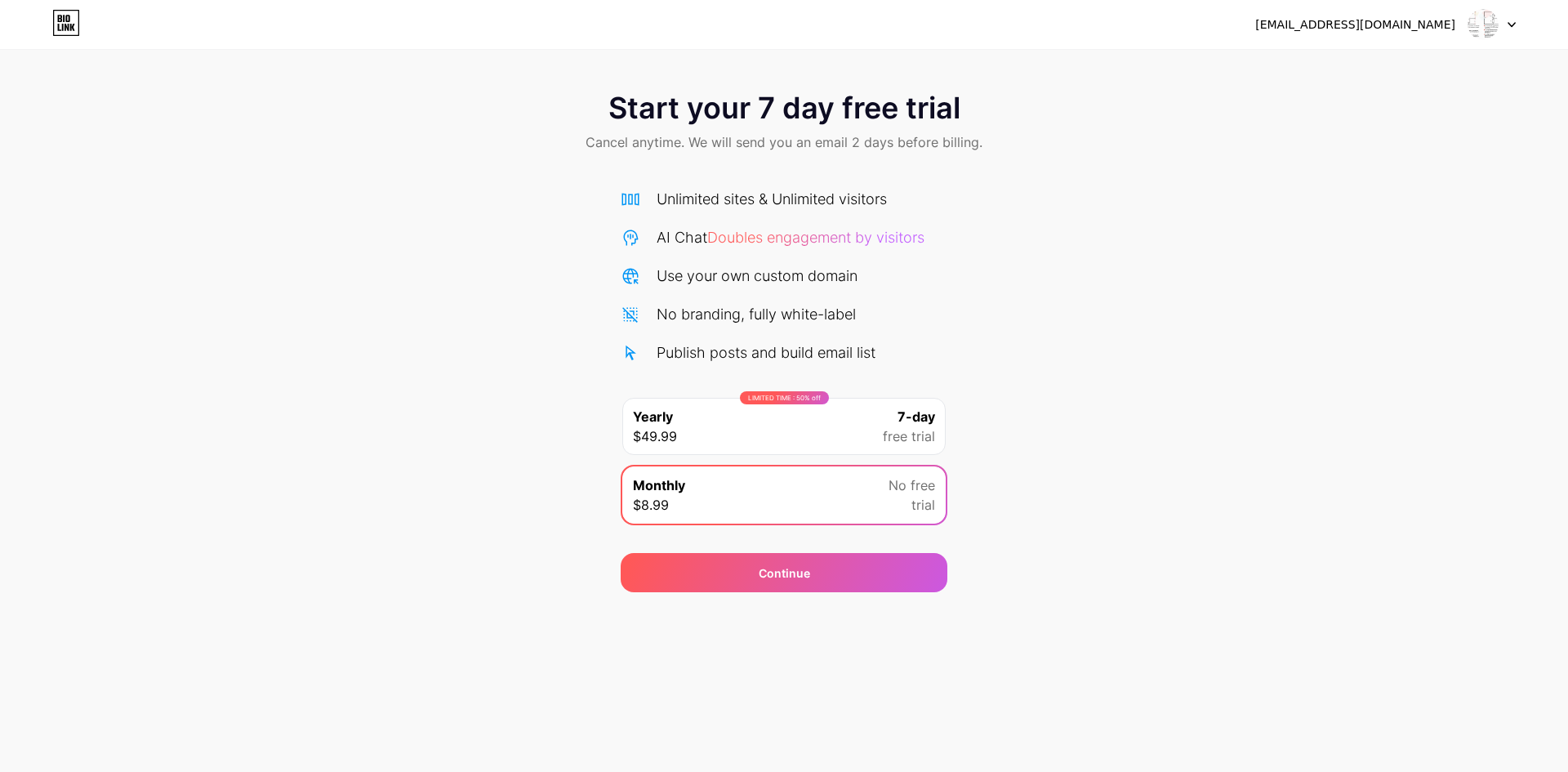
drag, startPoint x: 42, startPoint y: 17, endPoint x: 62, endPoint y: 21, distance: 20.4
click at [52, 18] on div "carposterbangladesh@gmail.com Logout" at bounding box center [784, 25] width 1568 height 30
click at [71, 23] on icon at bounding box center [66, 23] width 28 height 26
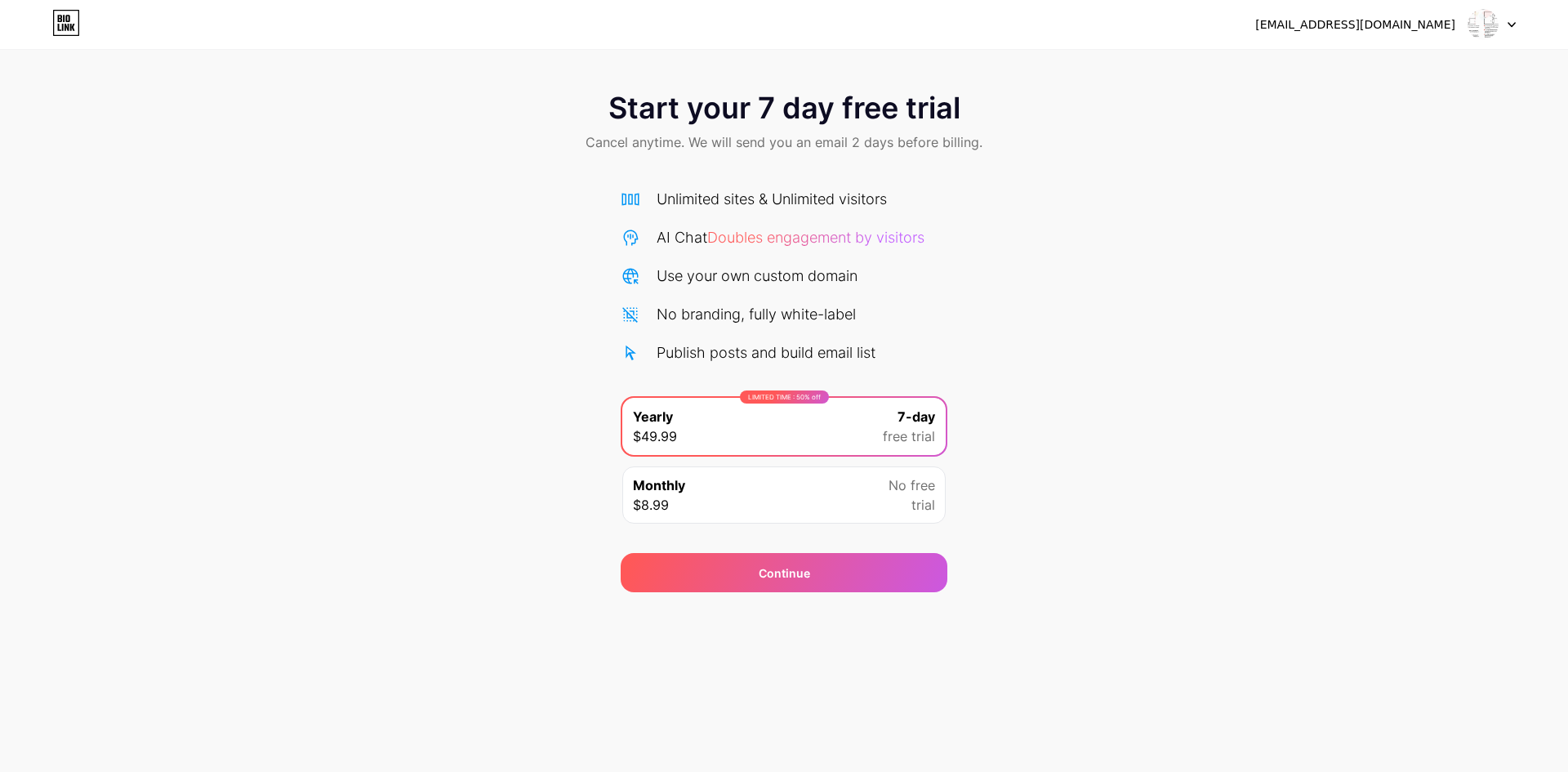
click at [1383, 33] on div "carposterbangladesh@gmail.com" at bounding box center [1356, 24] width 200 height 17
click at [1515, 30] on div "carposterbangladesh@gmail.com Logout" at bounding box center [784, 25] width 1568 height 30
click at [1502, 20] on div at bounding box center [1493, 25] width 48 height 30
click at [1432, 50] on li "Logout" at bounding box center [1413, 66] width 202 height 44
